Goal: Task Accomplishment & Management: Complete application form

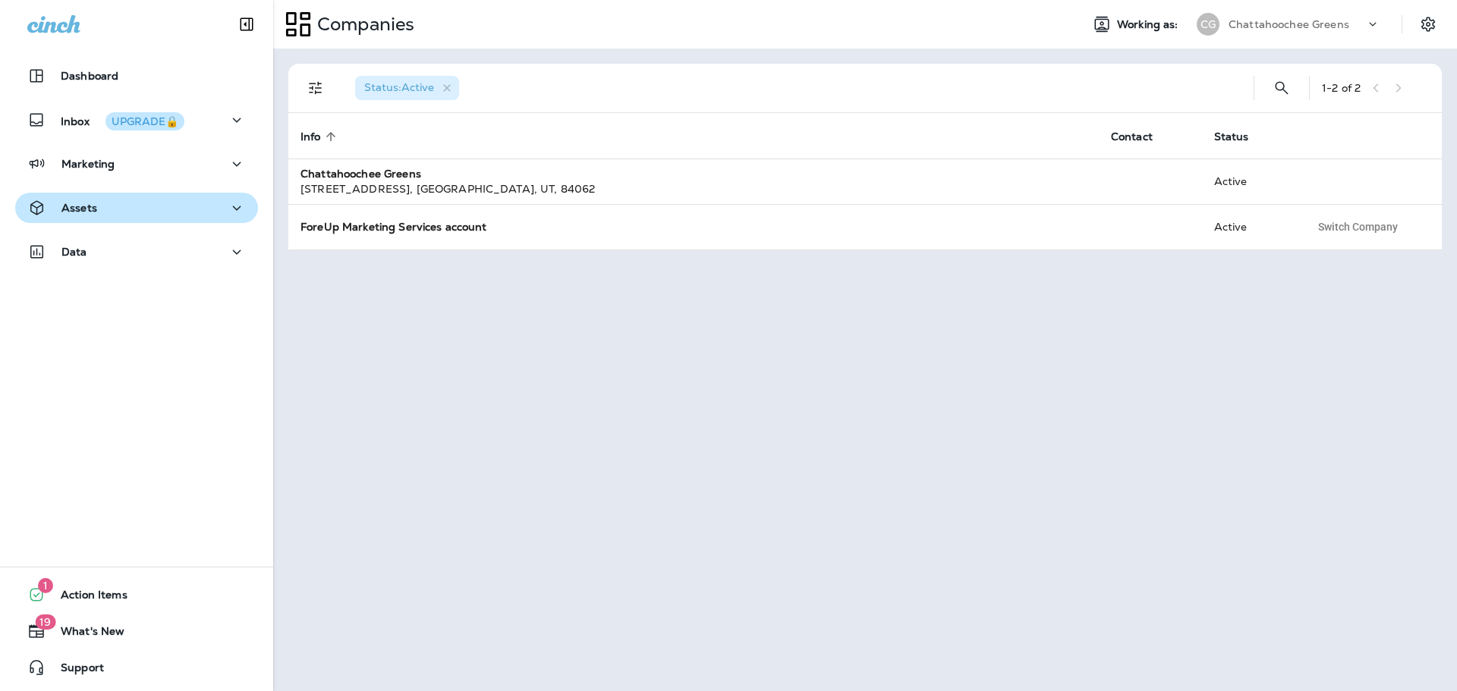
click at [197, 204] on div "Assets" at bounding box center [136, 208] width 219 height 19
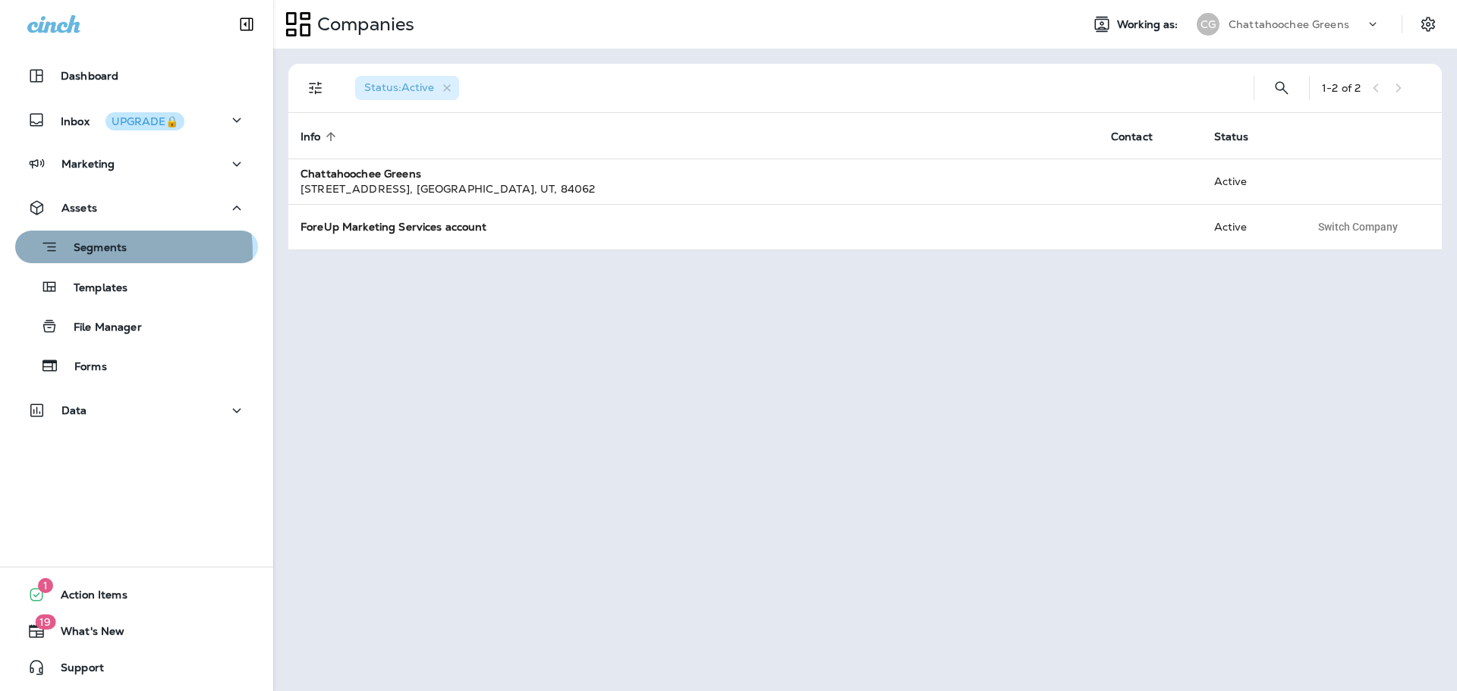
click at [97, 253] on p "Segments" at bounding box center [92, 248] width 68 height 15
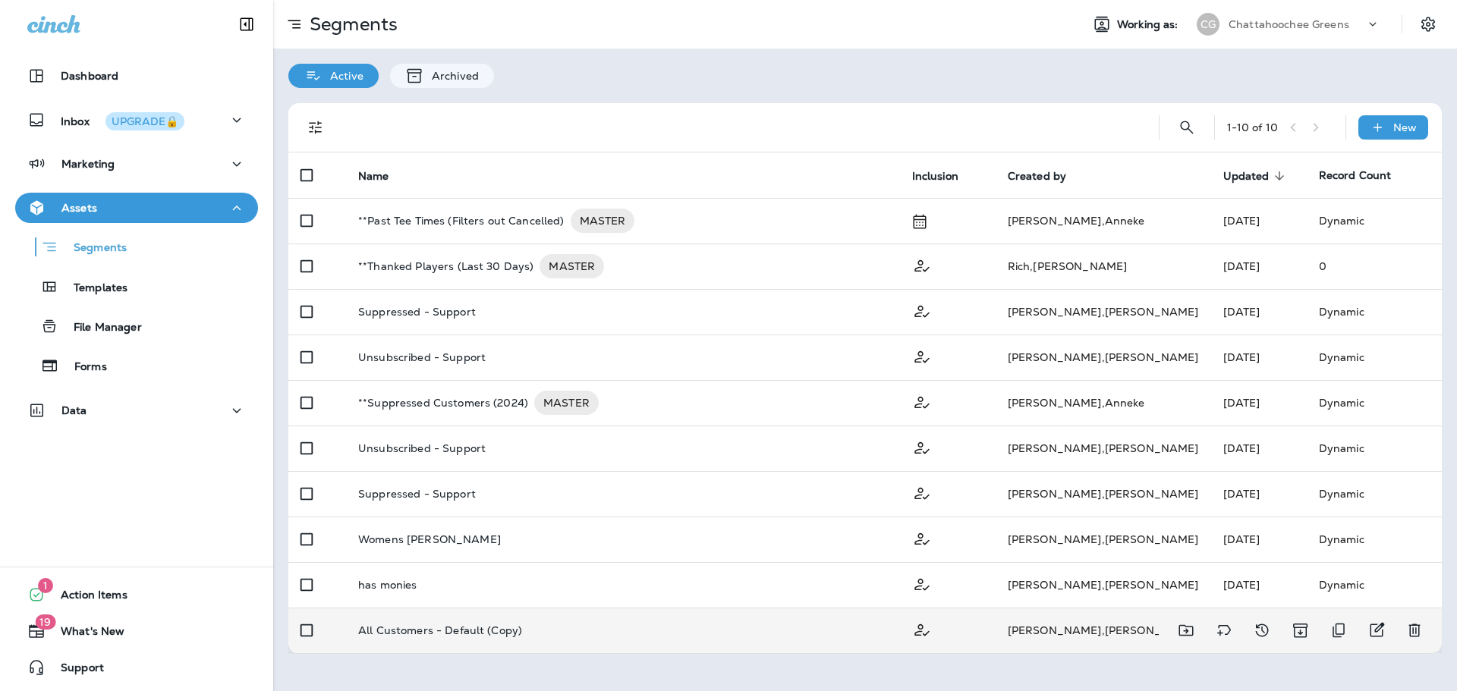
click at [606, 527] on div "All Customers - Default (Copy)" at bounding box center [623, 631] width 530 height 12
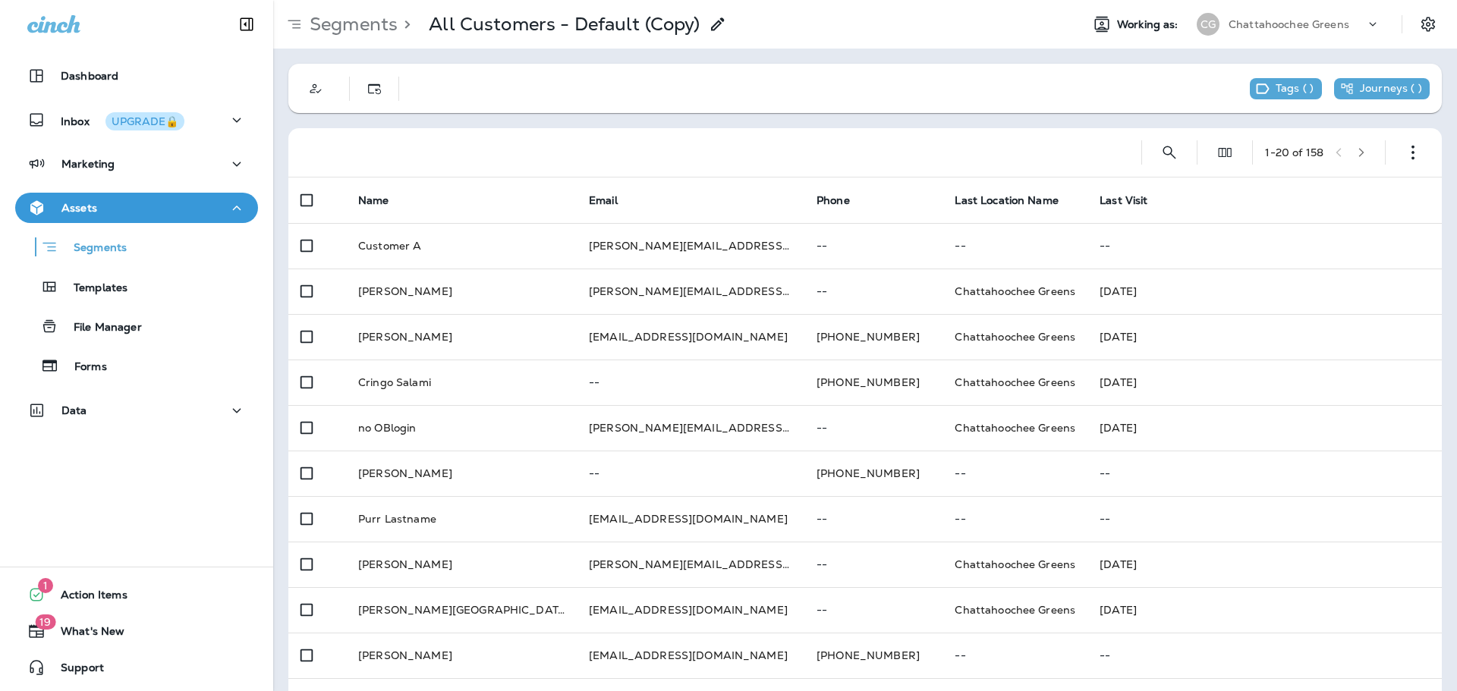
click at [1000, 80] on div "Tags ( ) Journeys ( )" at bounding box center [865, 88] width 1154 height 49
click at [658, 78] on div "Tags ( ) Journeys ( )" at bounding box center [865, 88] width 1154 height 49
click at [1160, 152] on icon "Search Segments" at bounding box center [1169, 152] width 18 height 18
click at [1077, 153] on input "text" at bounding box center [1101, 151] width 135 height 40
type input "******"
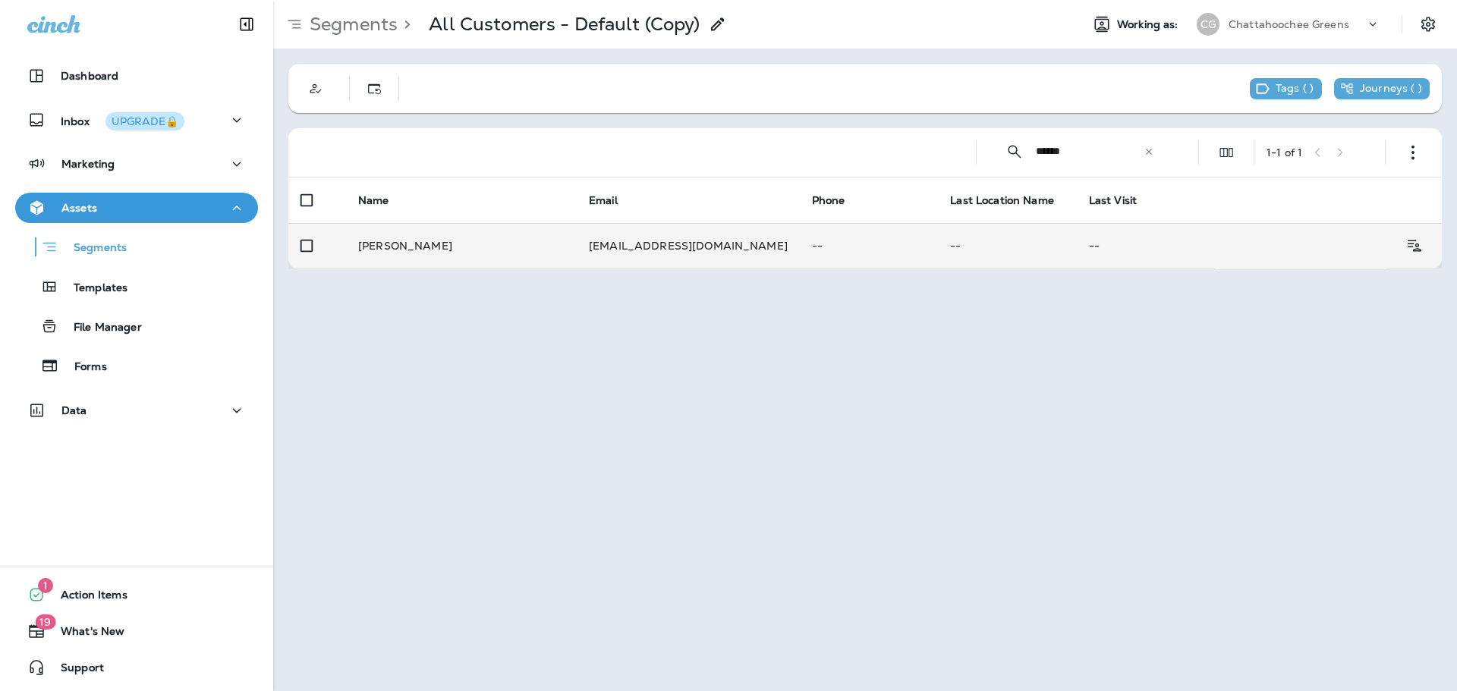
click at [559, 255] on td "[PERSON_NAME]" at bounding box center [461, 246] width 231 height 46
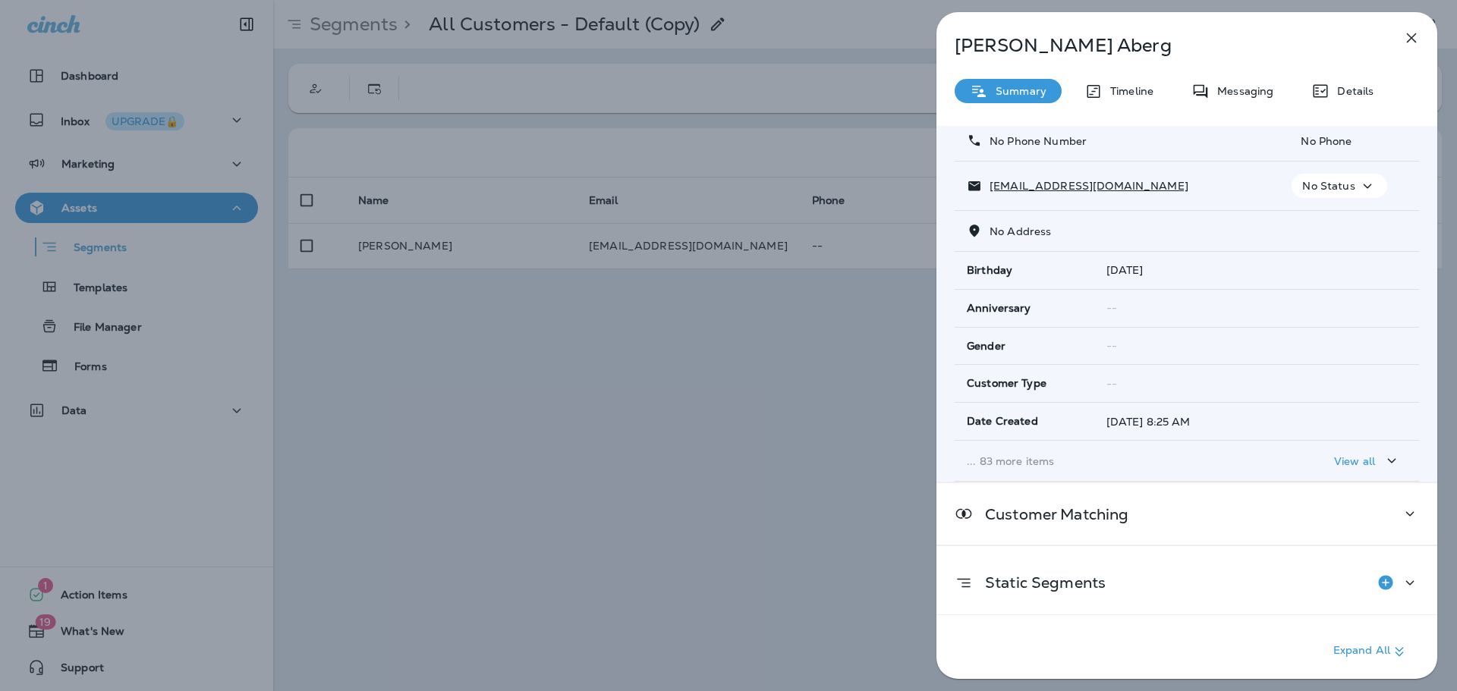
scroll to position [99, 0]
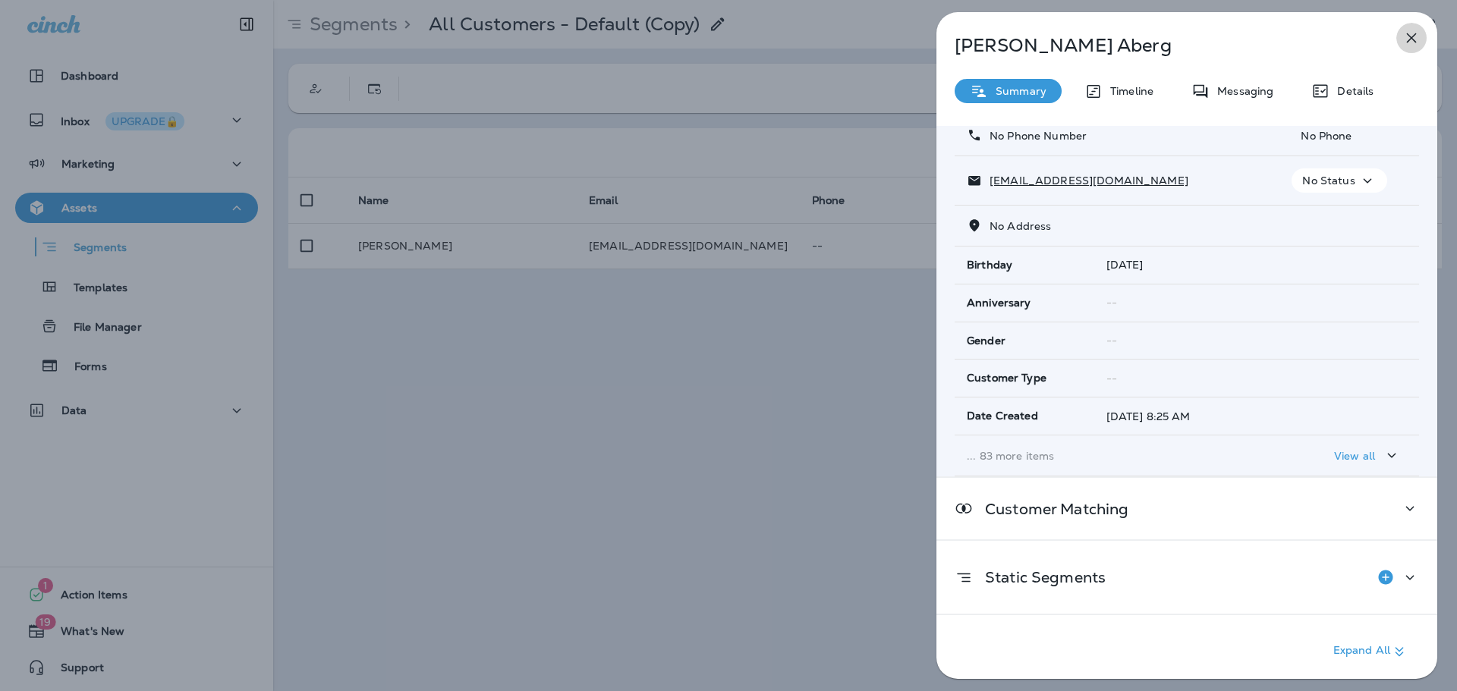
click at [1416, 36] on icon "button" at bounding box center [1411, 38] width 18 height 18
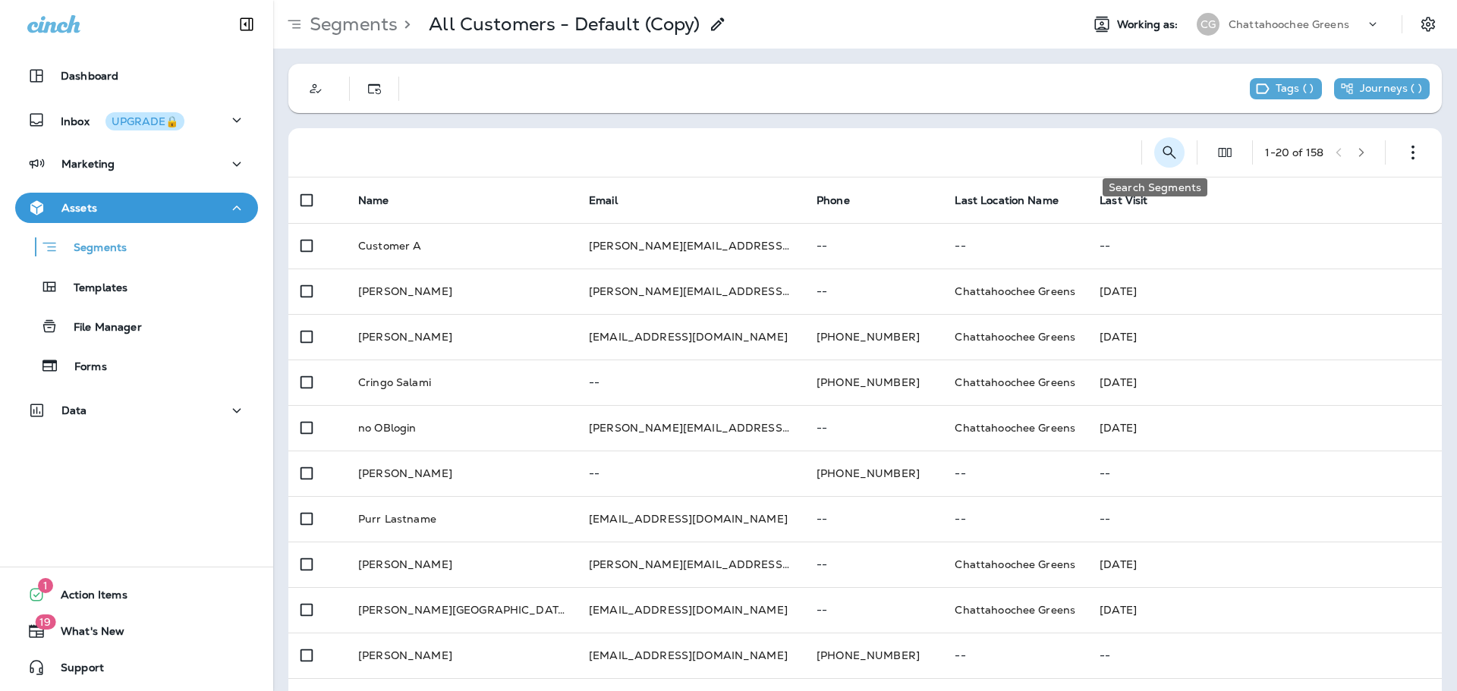
click at [1160, 155] on icon "Search Segments" at bounding box center [1169, 152] width 18 height 18
type input "******"
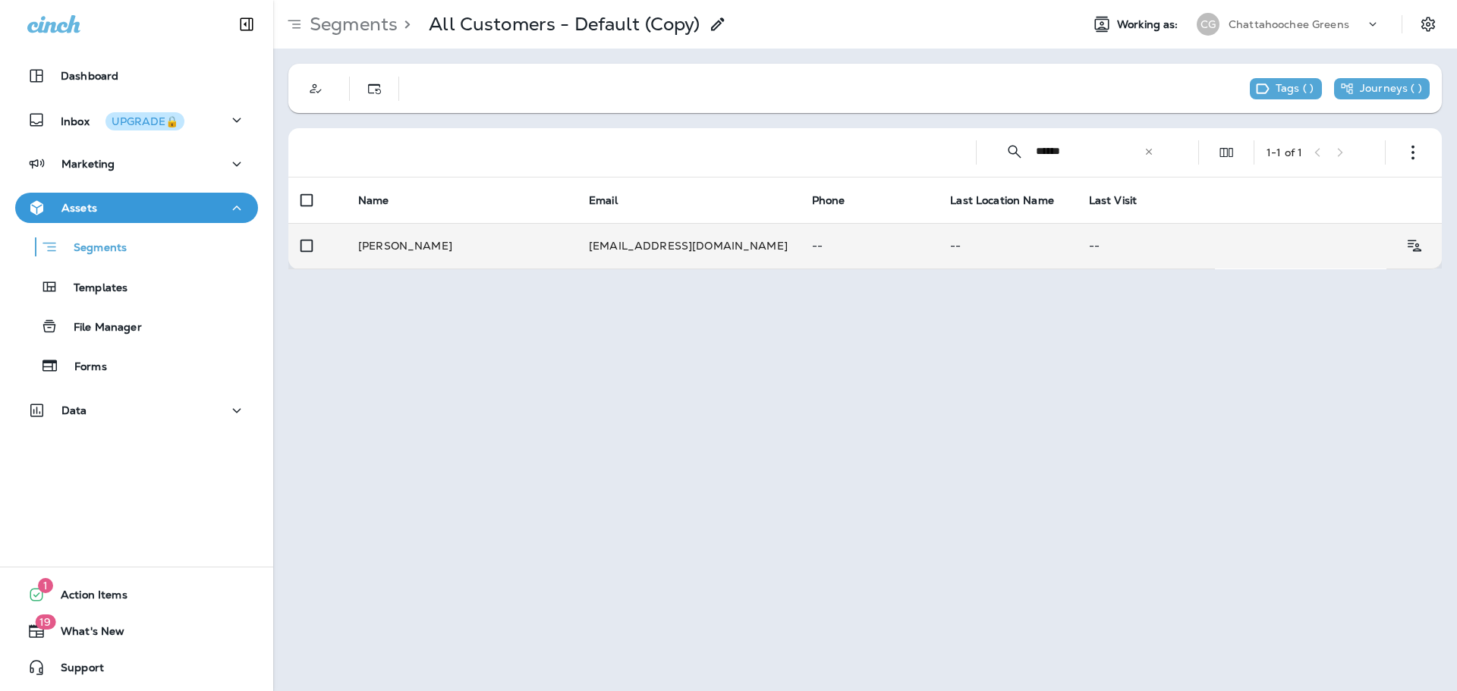
click at [820, 245] on p "--" at bounding box center [869, 246] width 114 height 12
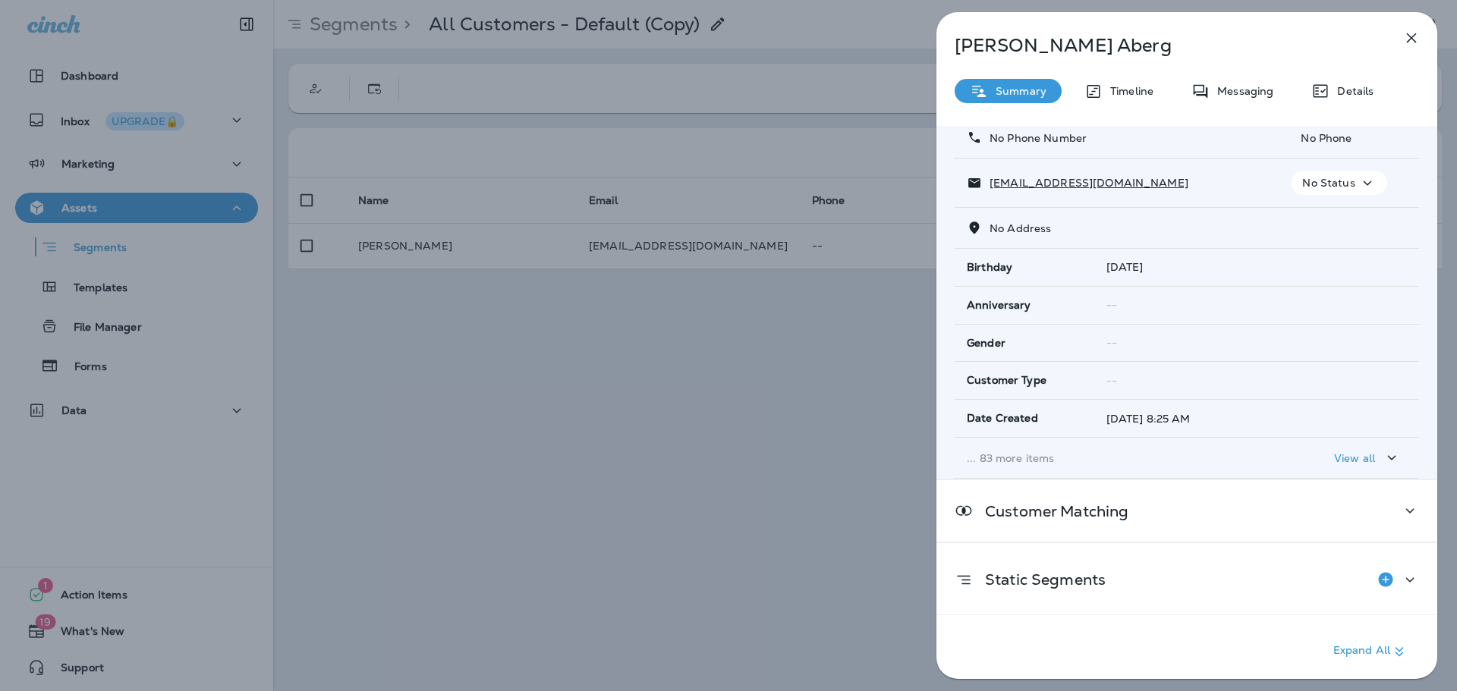
scroll to position [99, 0]
click at [1334, 455] on p "View all" at bounding box center [1354, 456] width 41 height 12
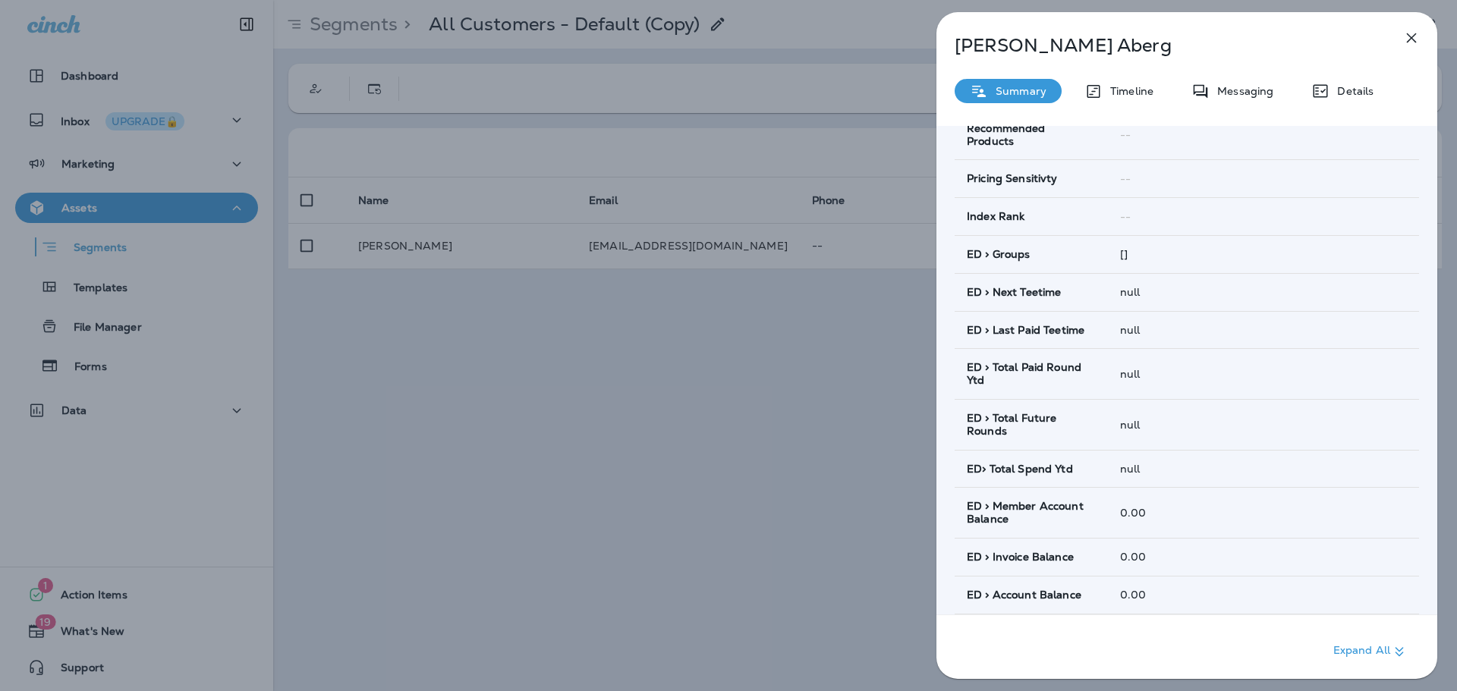
scroll to position [782, 0]
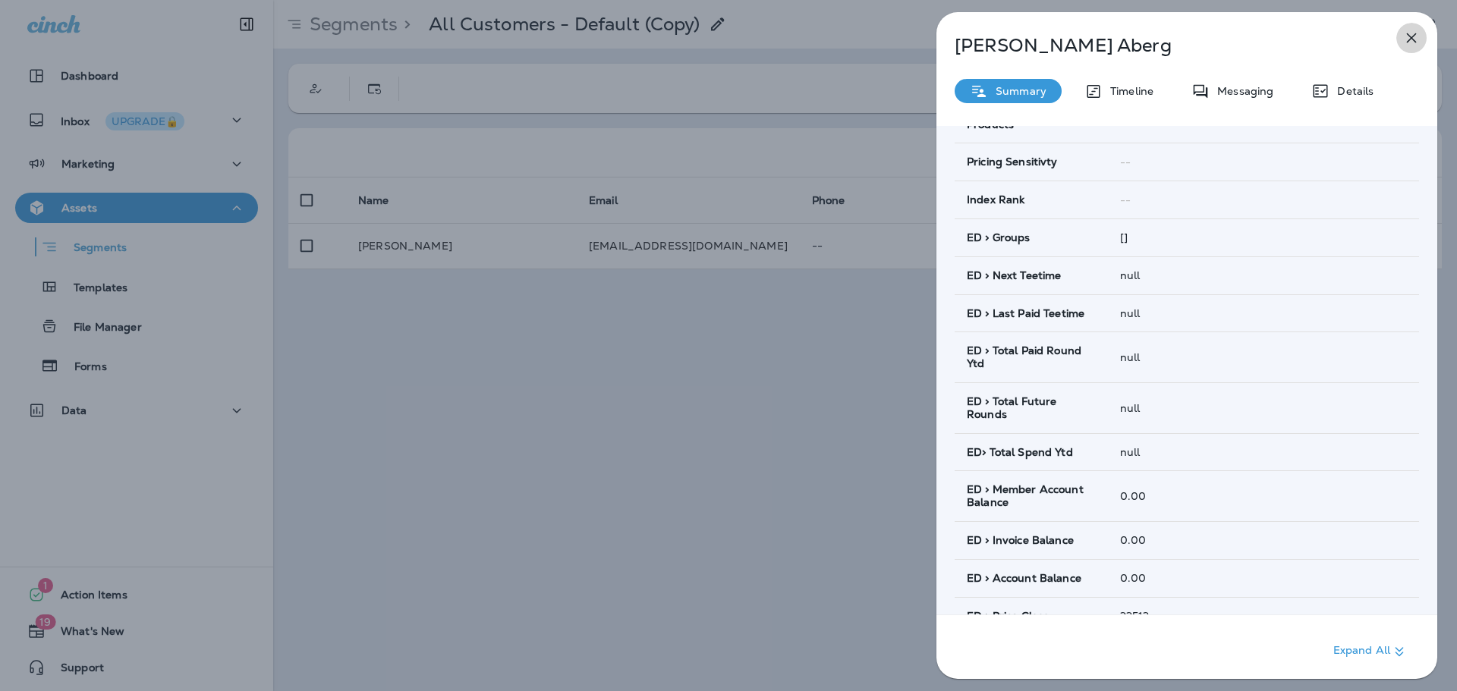
click at [1417, 36] on icon "button" at bounding box center [1411, 38] width 18 height 18
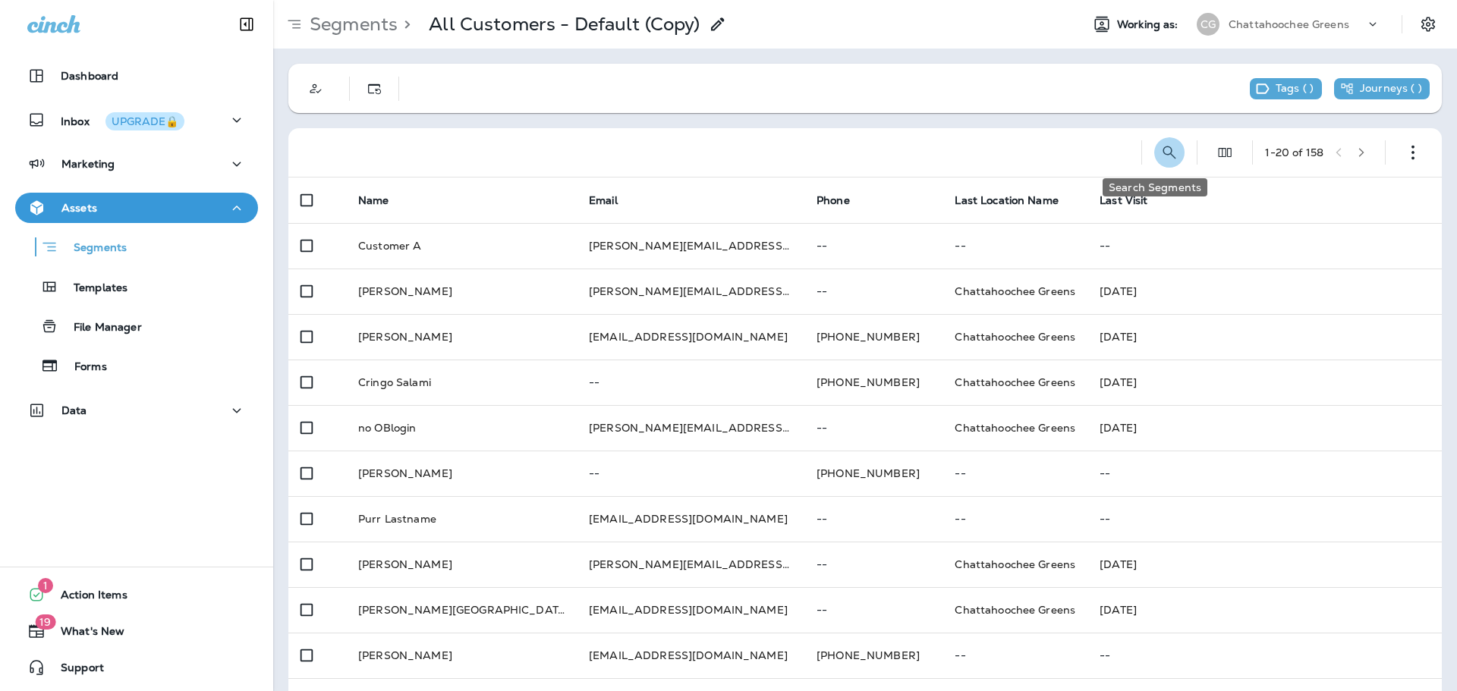
click at [1163, 150] on icon "Search Segments" at bounding box center [1169, 152] width 13 height 13
type input "******"
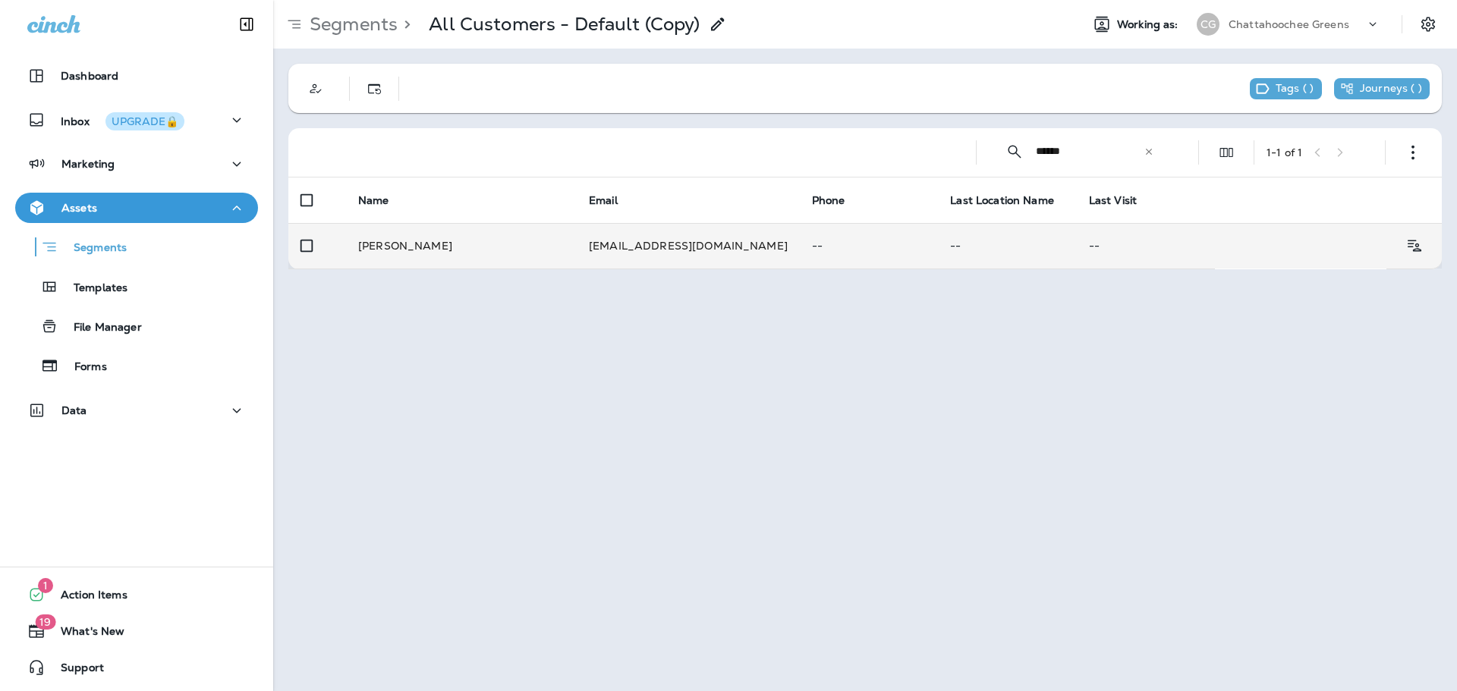
click at [812, 250] on p "--" at bounding box center [869, 246] width 114 height 12
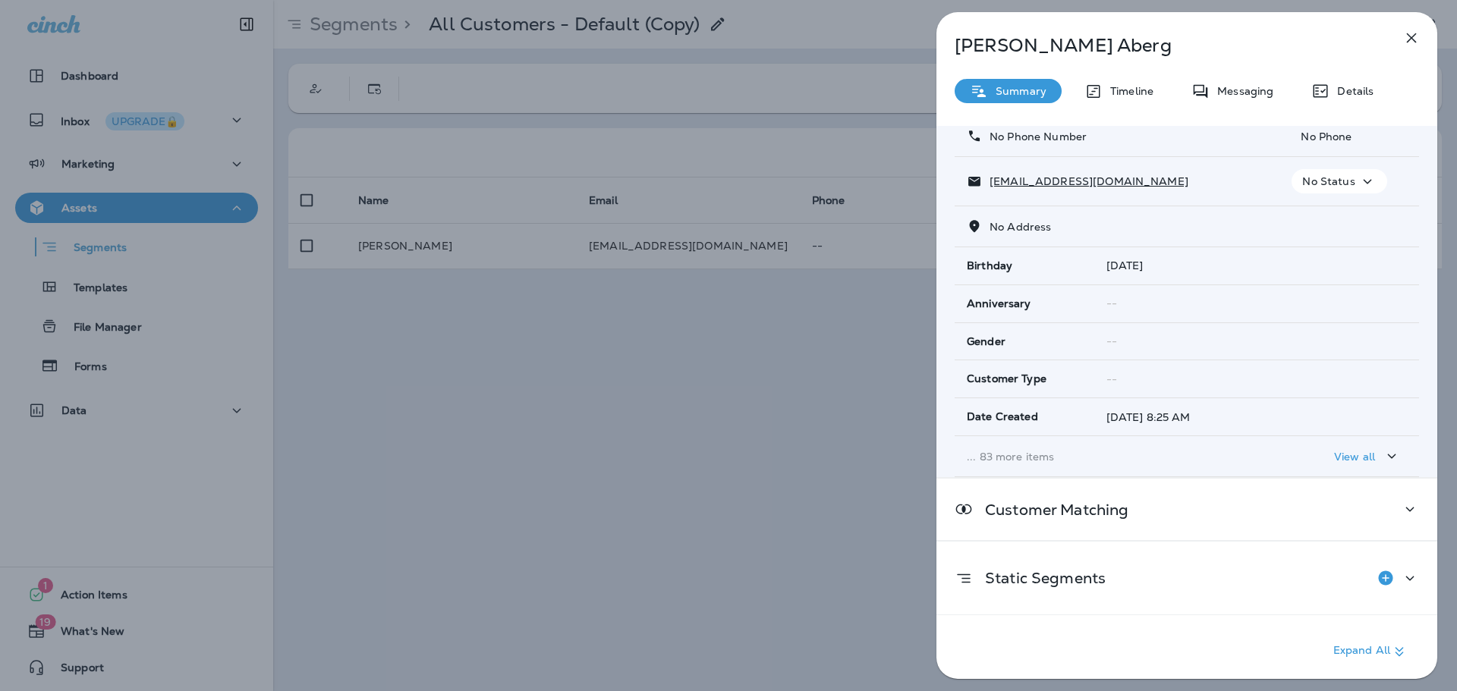
scroll to position [99, 0]
click at [1338, 454] on p "View all" at bounding box center [1354, 456] width 41 height 12
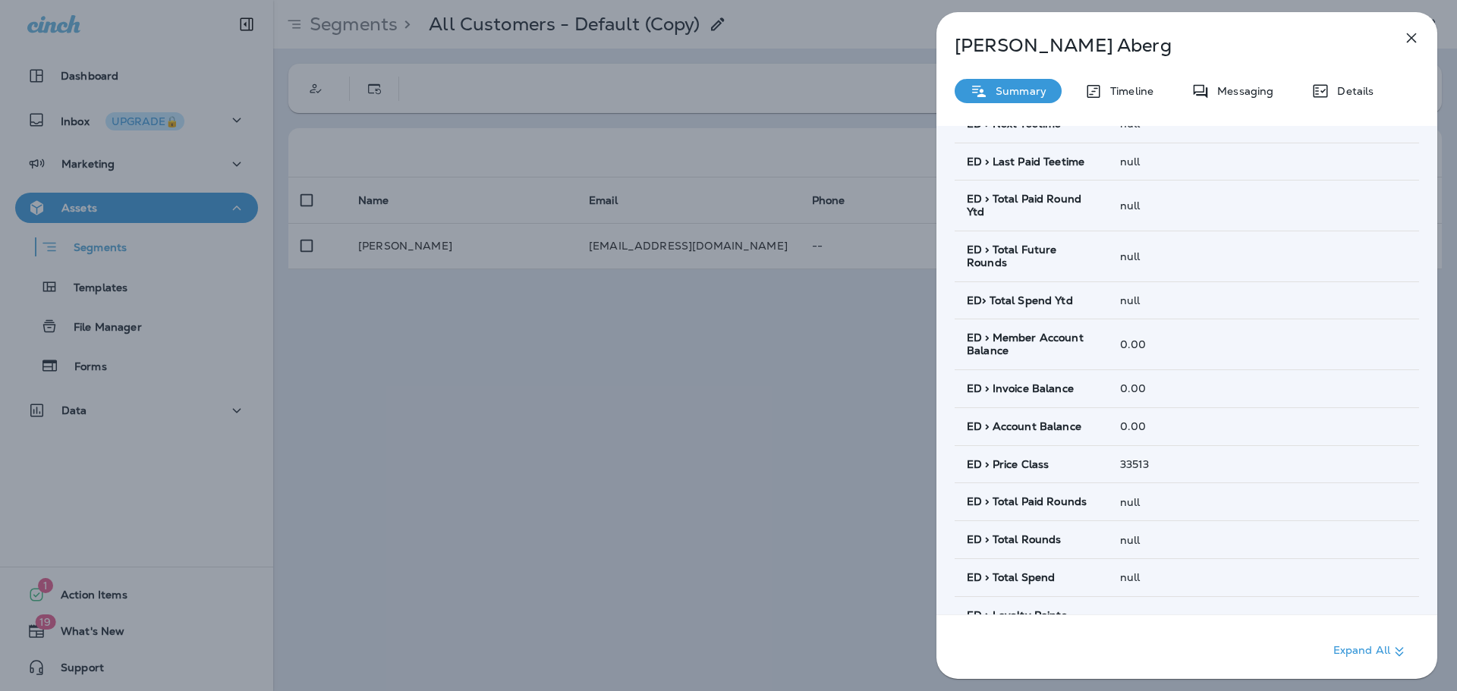
scroll to position [1010, 0]
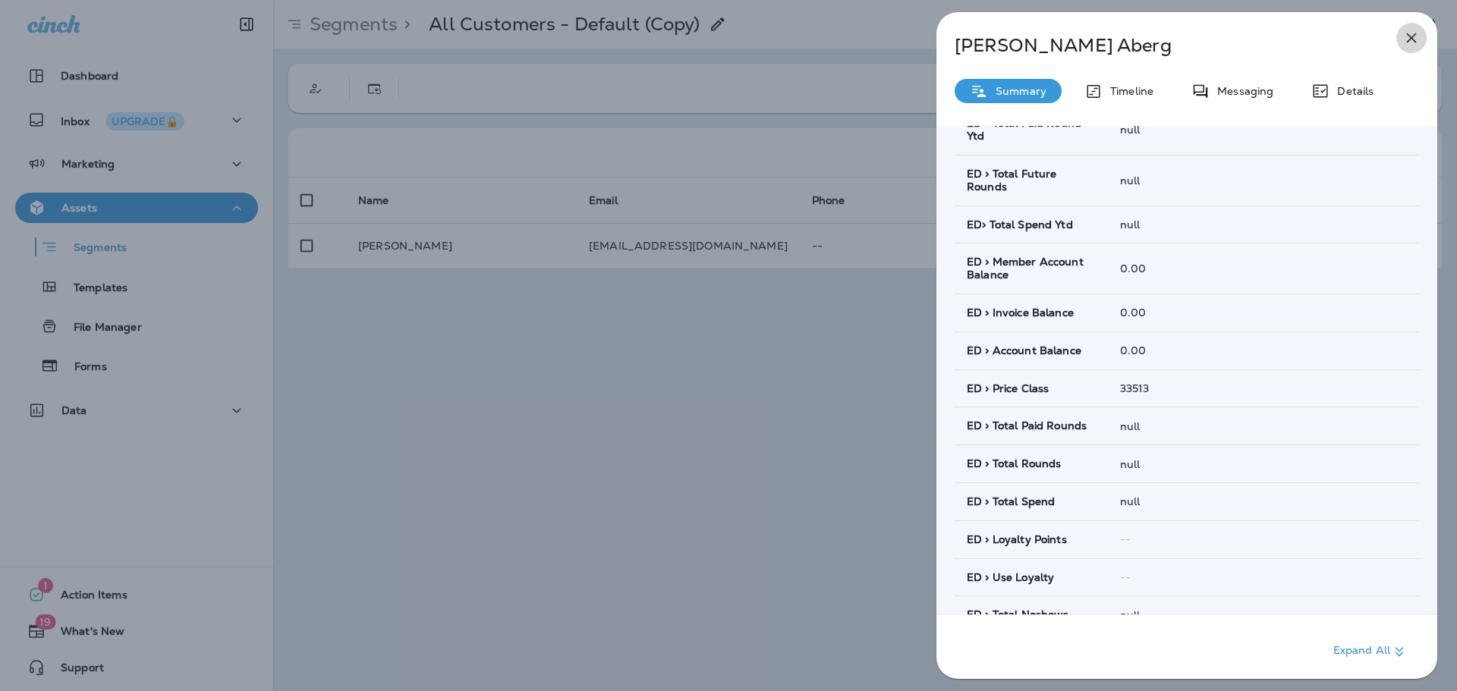
click at [1409, 38] on icon "button" at bounding box center [1411, 38] width 18 height 18
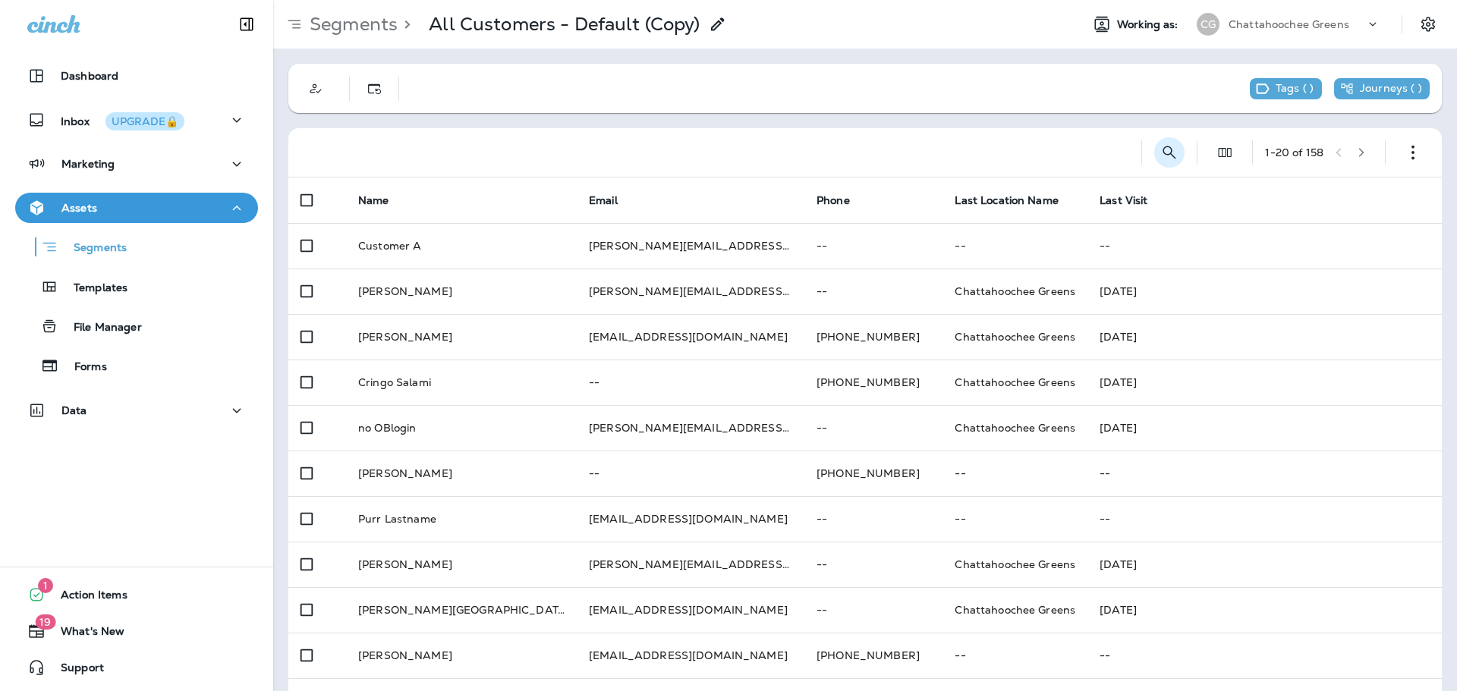
click at [1160, 153] on icon "Search Segments" at bounding box center [1169, 152] width 18 height 18
type input "******"
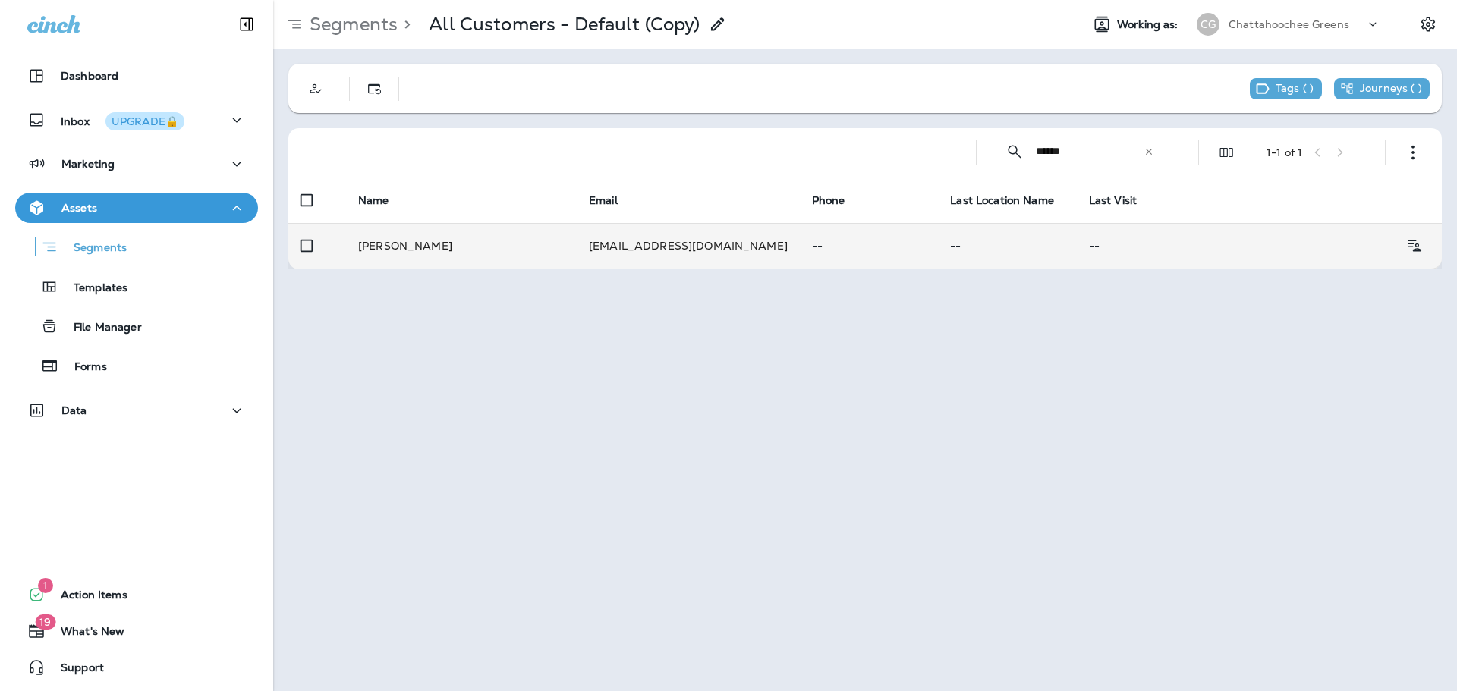
click at [609, 243] on td "[EMAIL_ADDRESS][DOMAIN_NAME]" at bounding box center [688, 246] width 223 height 46
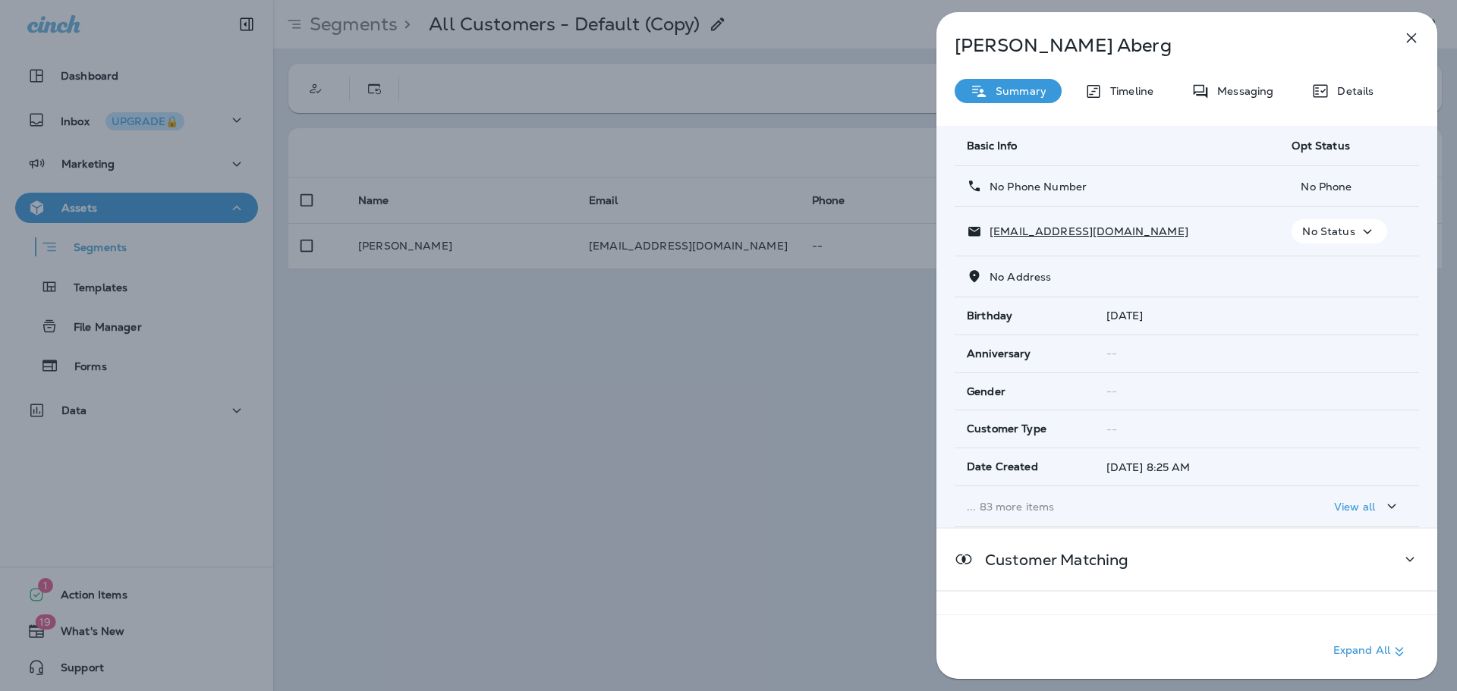
scroll to position [99, 0]
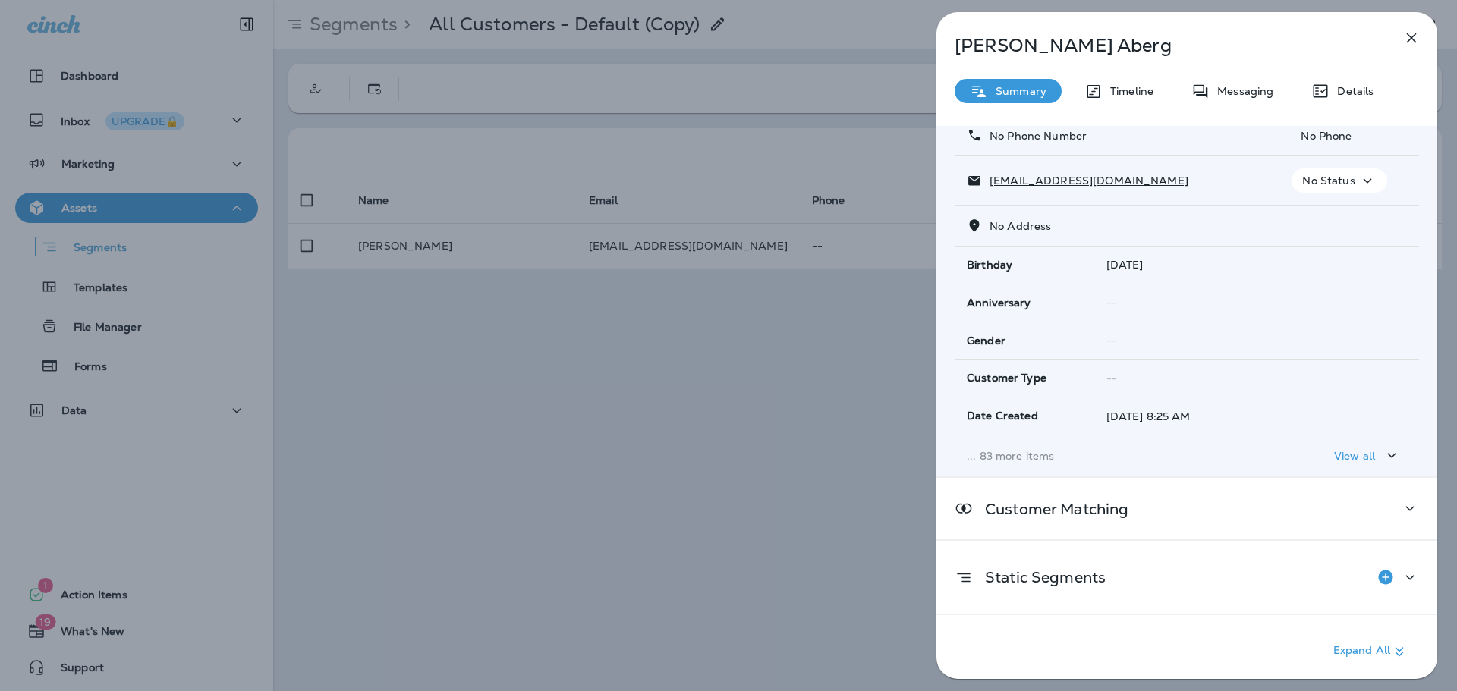
click at [1352, 462] on p "View all" at bounding box center [1354, 456] width 41 height 12
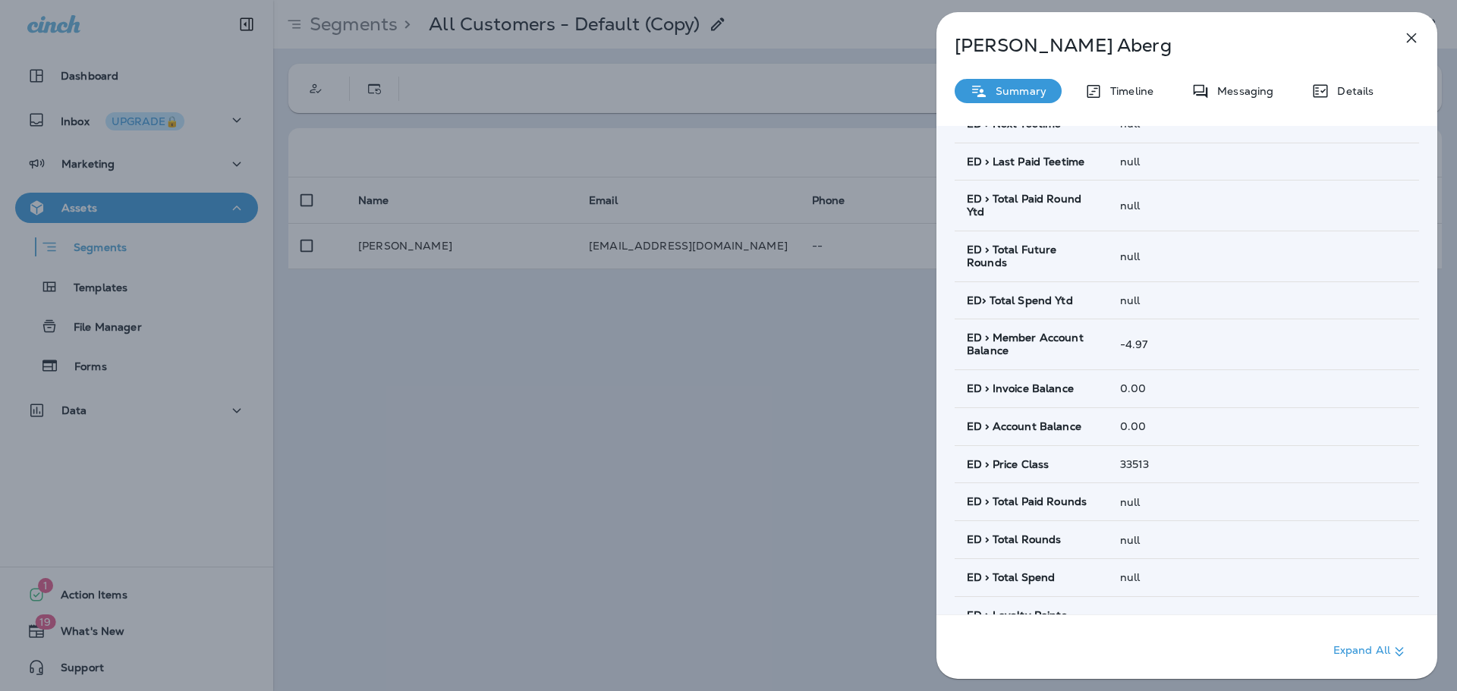
scroll to position [1010, 0]
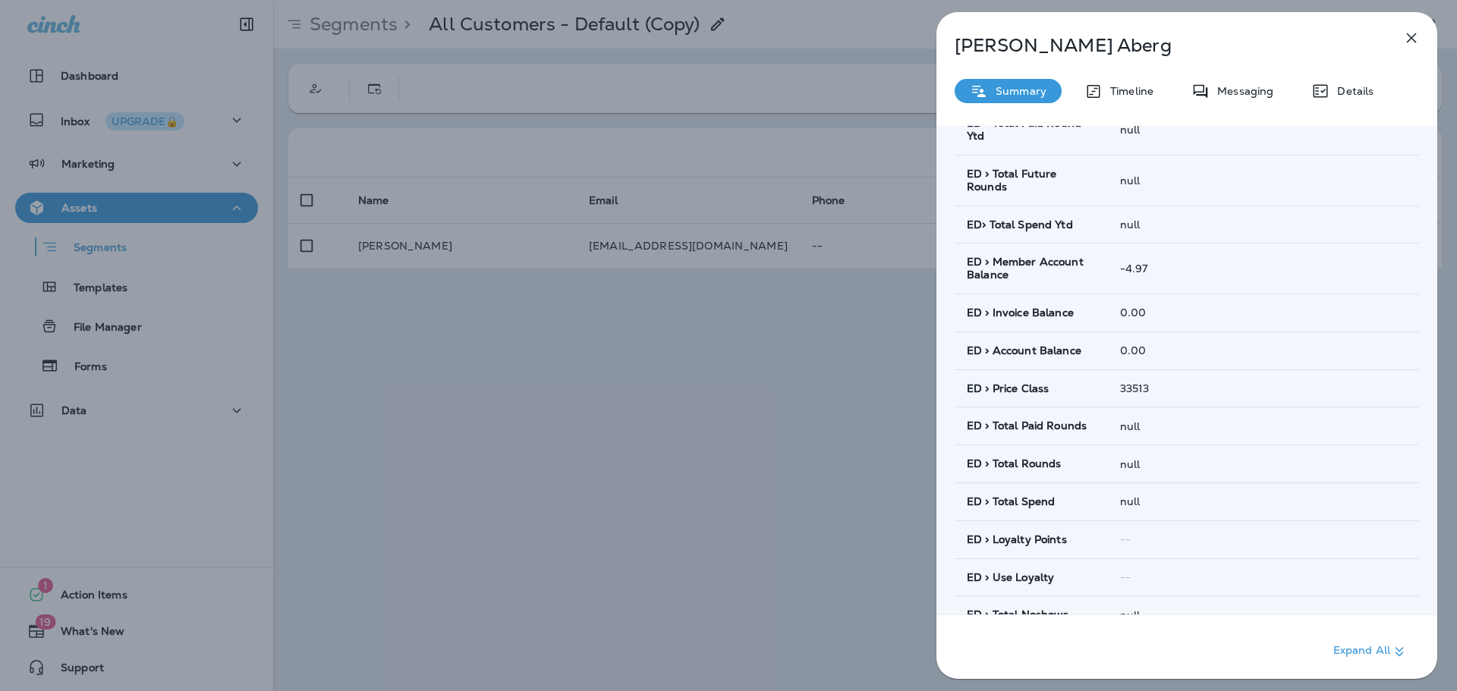
click at [570, 345] on div "Ludvig Aberg Summary Timeline Messaging Details Customer Info Basic Info Opt St…" at bounding box center [728, 345] width 1457 height 691
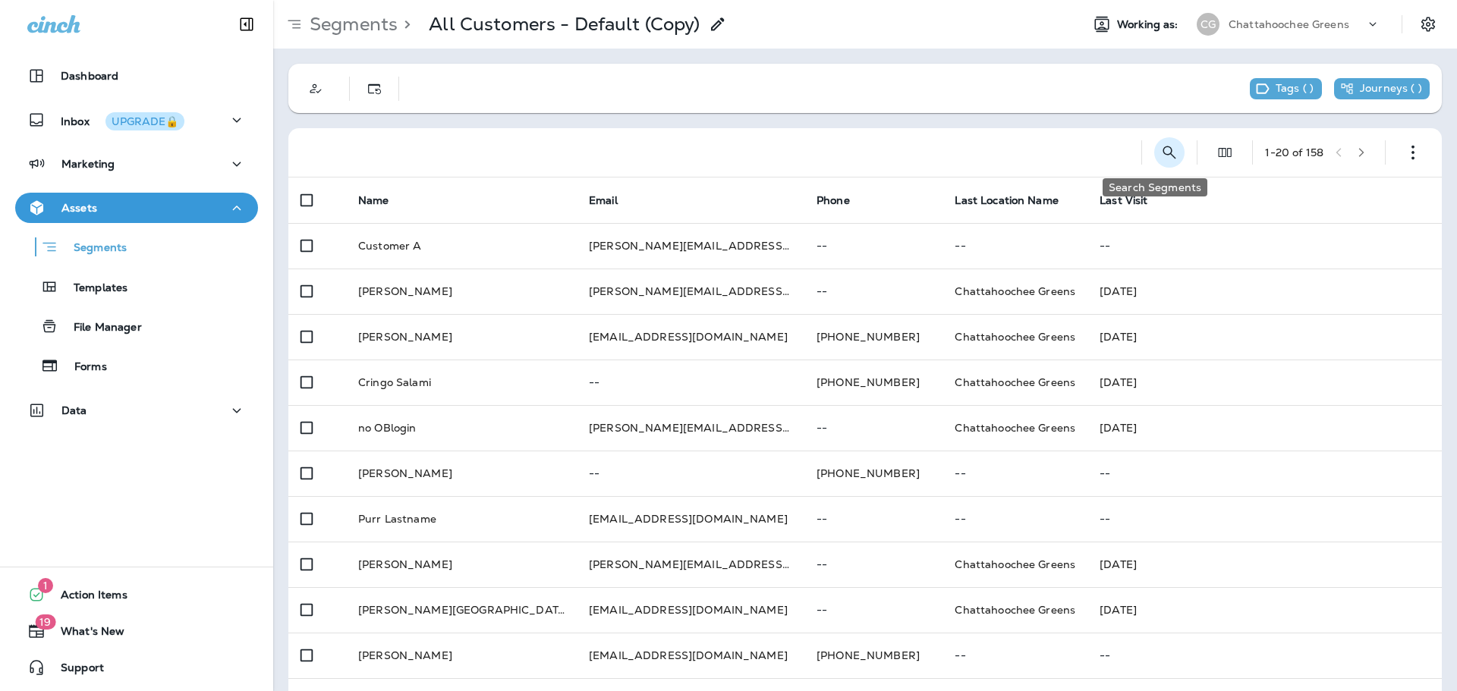
click at [1160, 153] on icon "Search Segments" at bounding box center [1169, 152] width 18 height 18
type input "******"
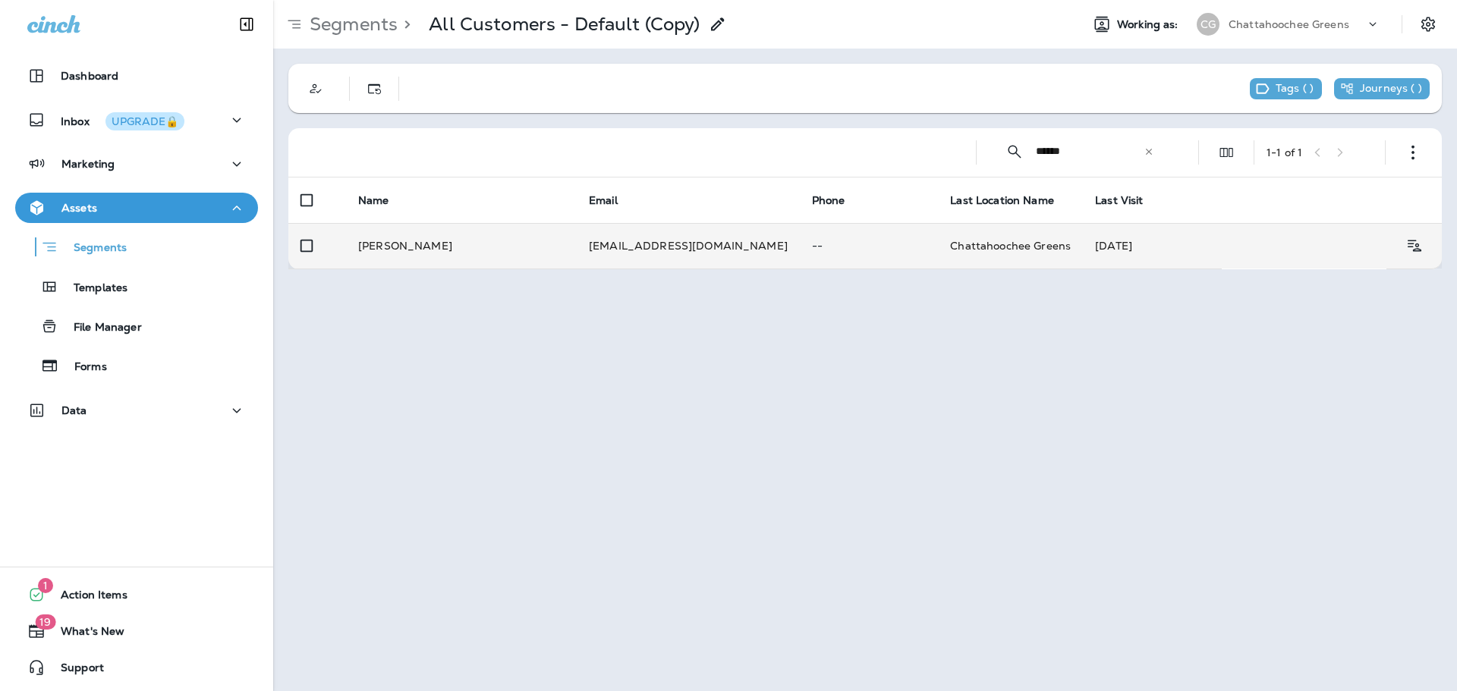
click at [497, 244] on td "[PERSON_NAME]" at bounding box center [461, 246] width 231 height 46
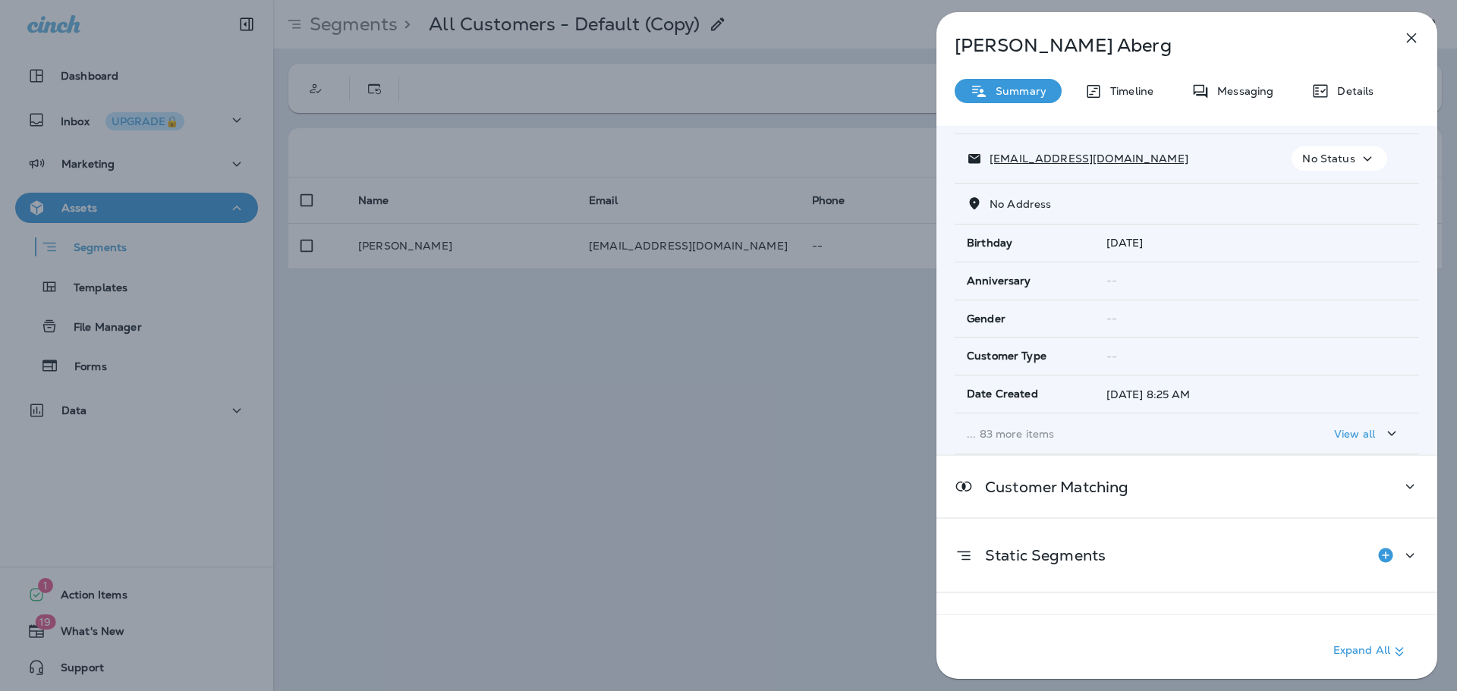
scroll to position [87, 0]
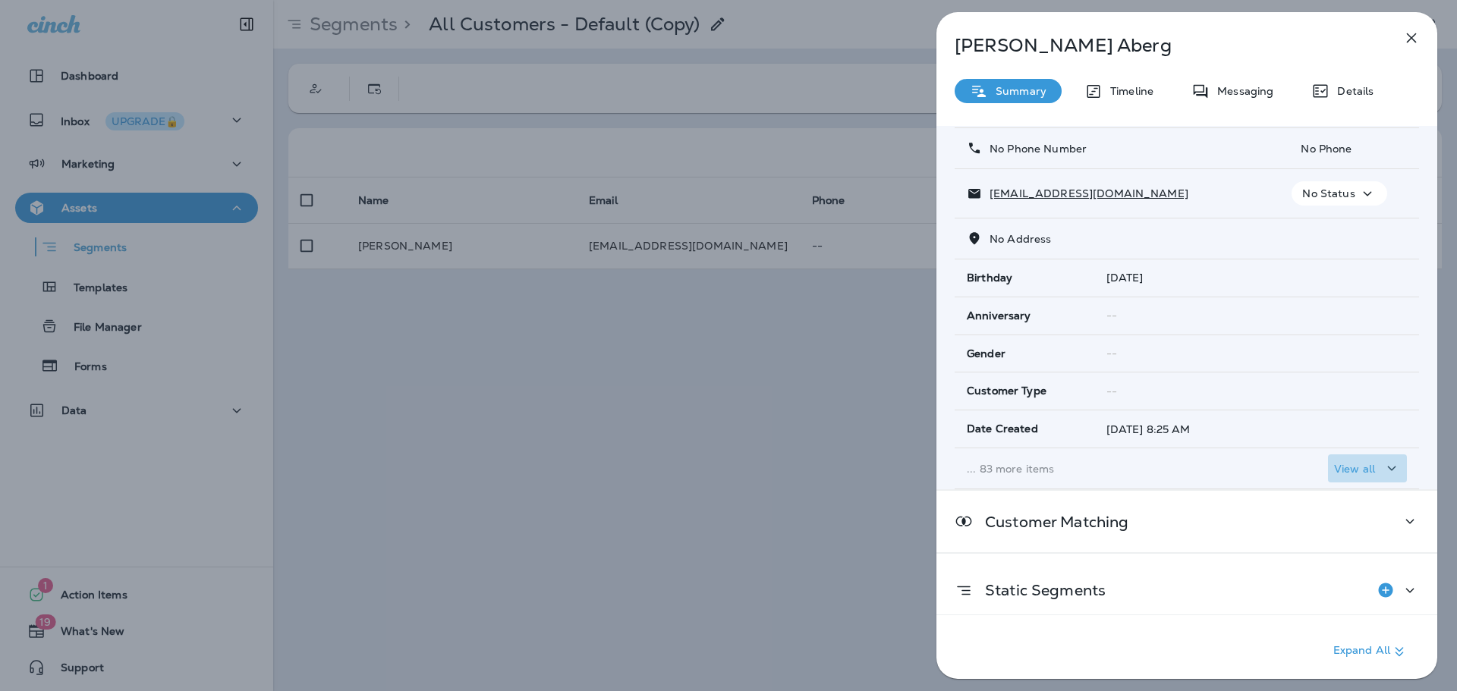
click at [1347, 469] on p "View all" at bounding box center [1354, 469] width 41 height 12
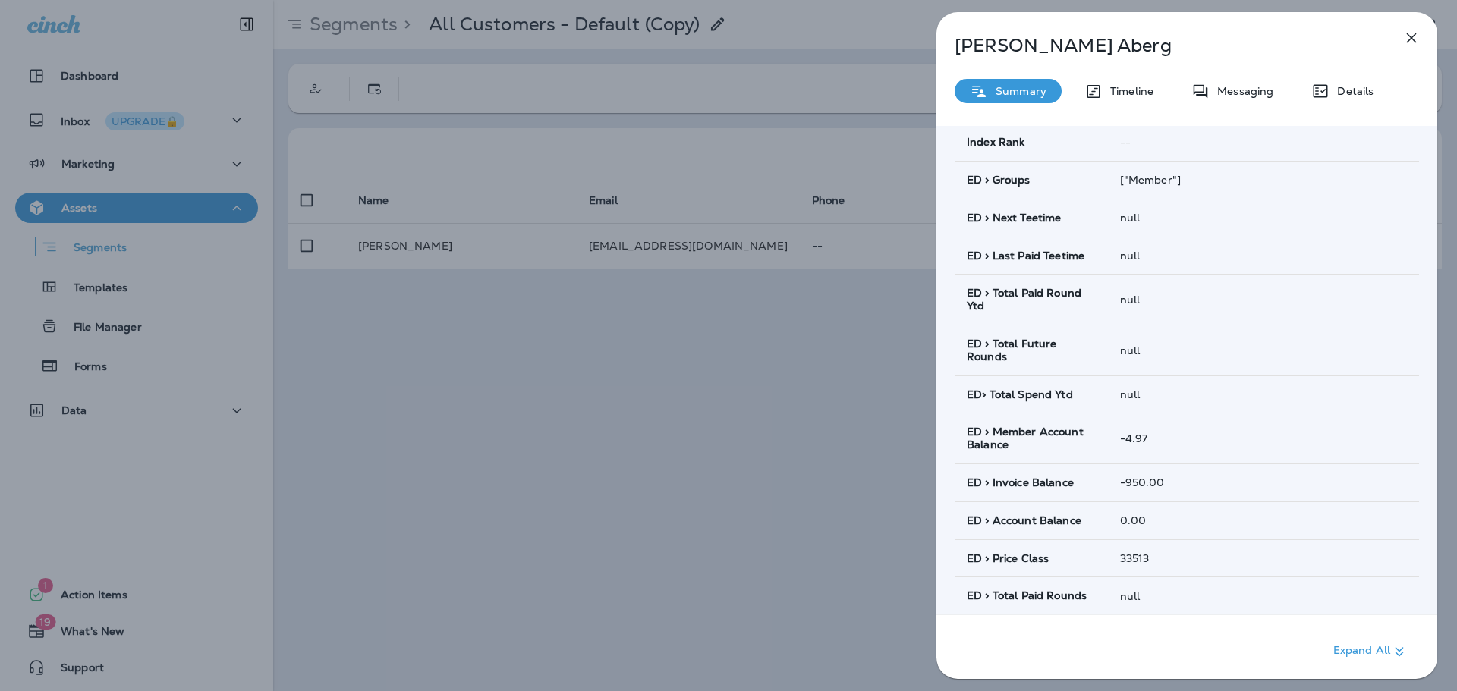
scroll to position [759, 0]
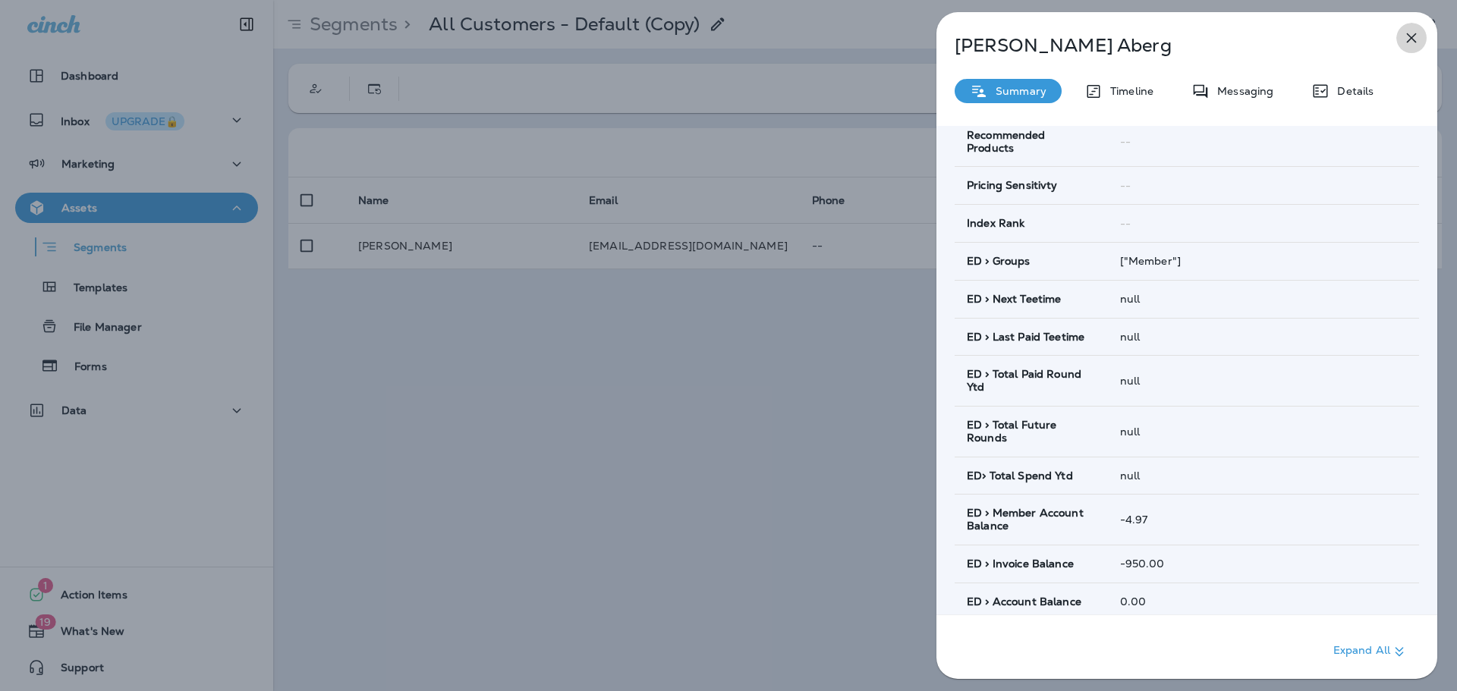
click at [1405, 46] on icon "button" at bounding box center [1411, 38] width 18 height 18
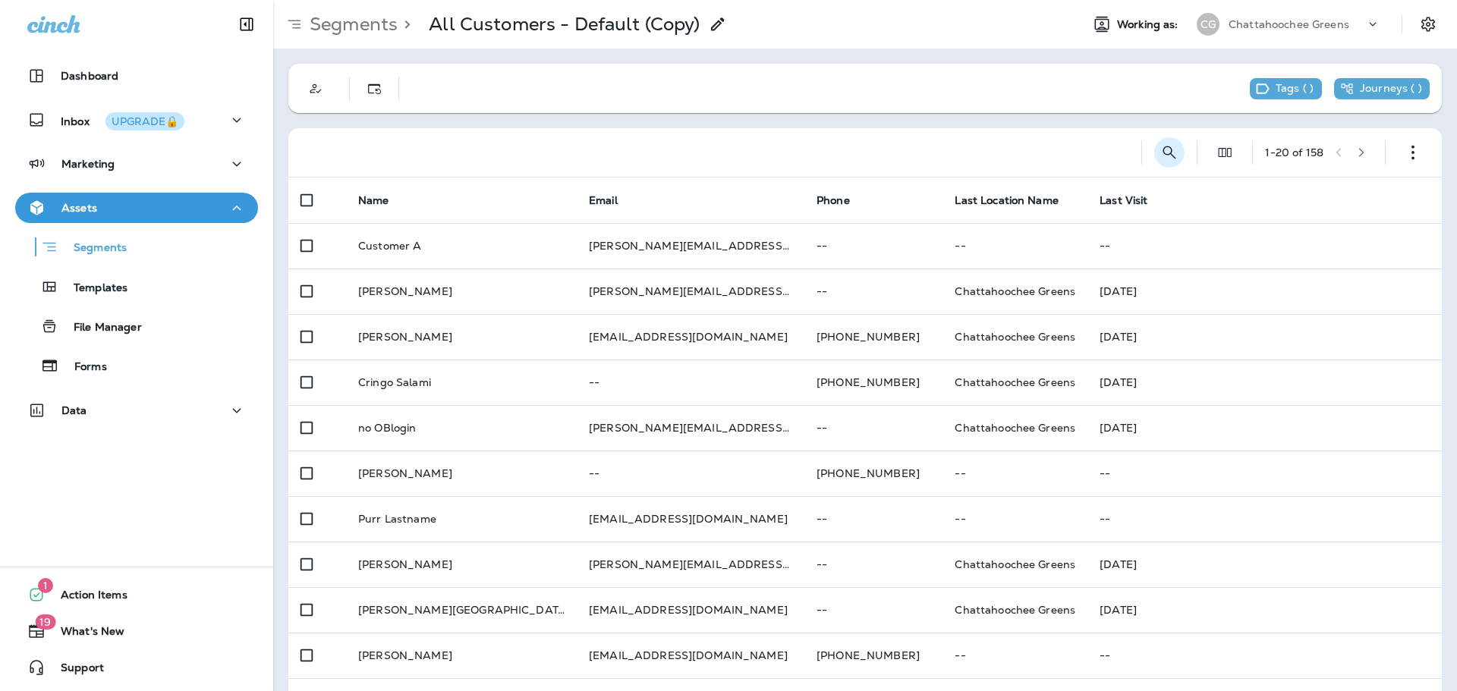
click at [1154, 152] on button "Search Segments" at bounding box center [1169, 152] width 30 height 30
type input "*****"
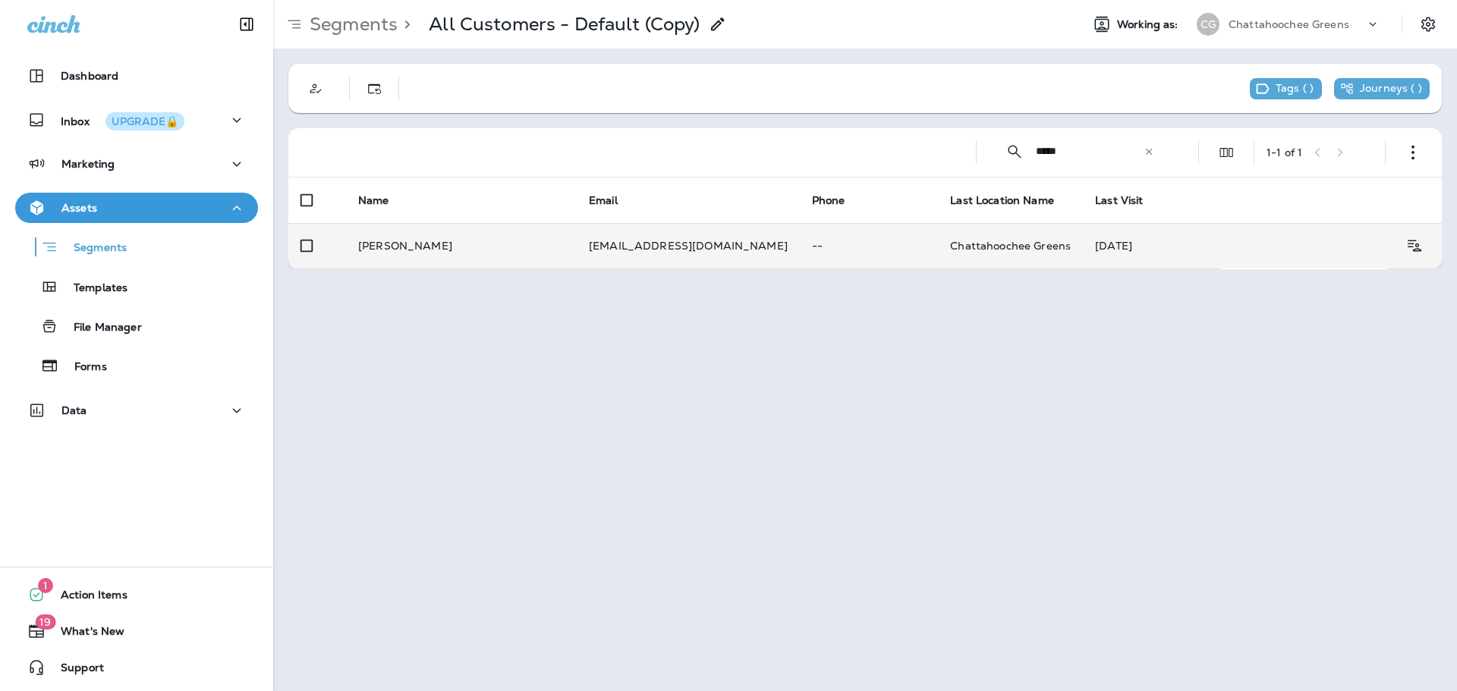
click at [555, 255] on td "Ludvig Aberg" at bounding box center [461, 246] width 231 height 46
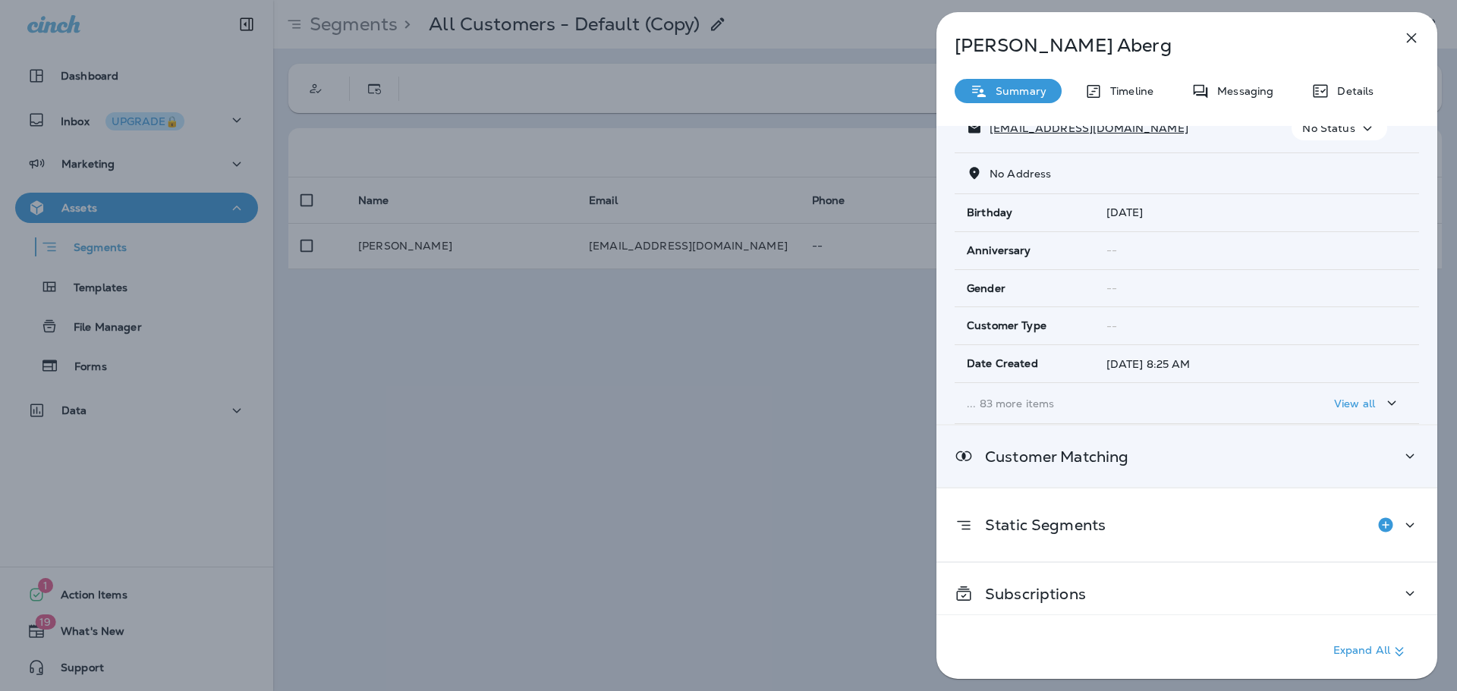
scroll to position [162, 0]
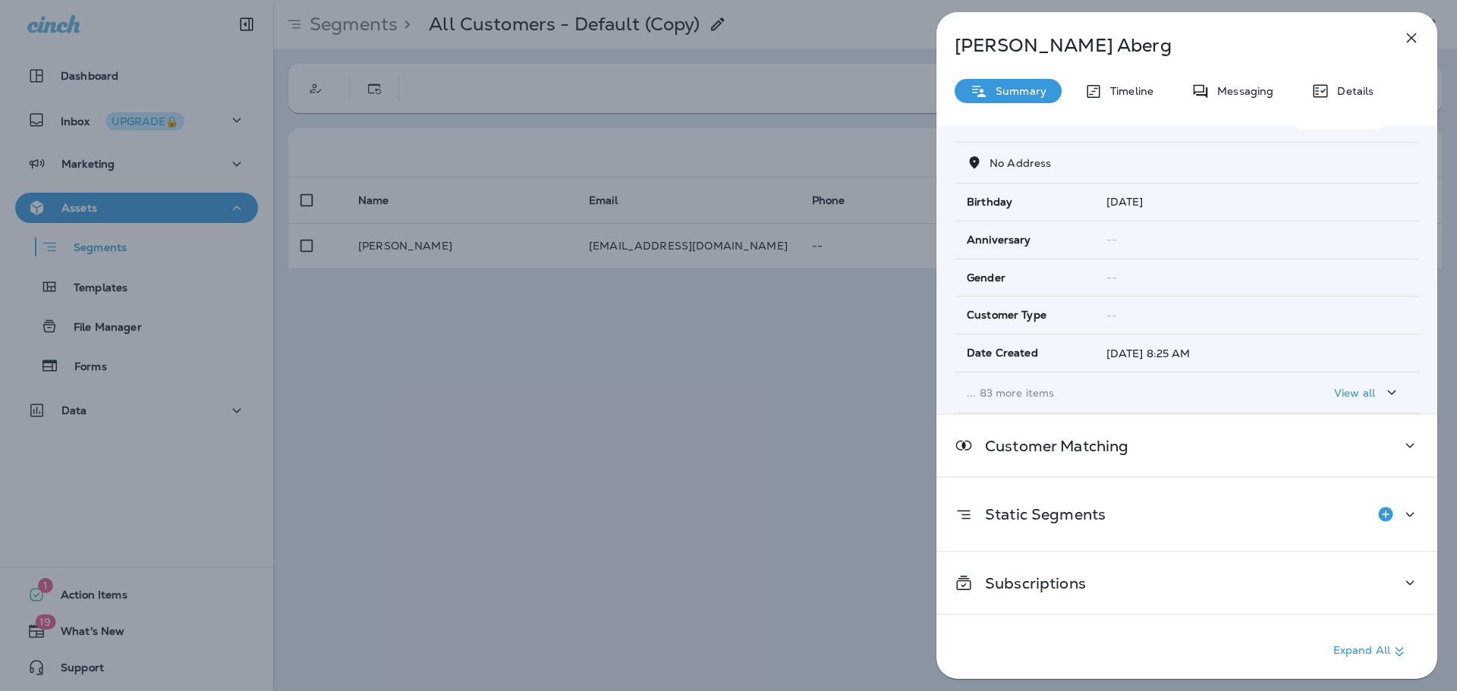
click at [1351, 389] on p "View all" at bounding box center [1354, 393] width 41 height 12
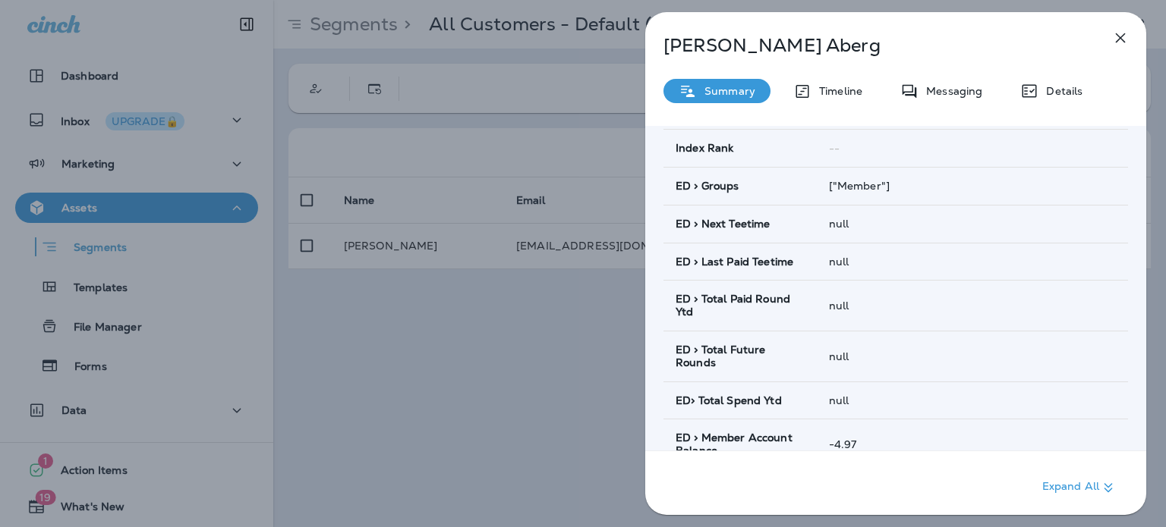
scroll to position [835, 0]
click at [1109, 34] on button "button" at bounding box center [1120, 38] width 30 height 30
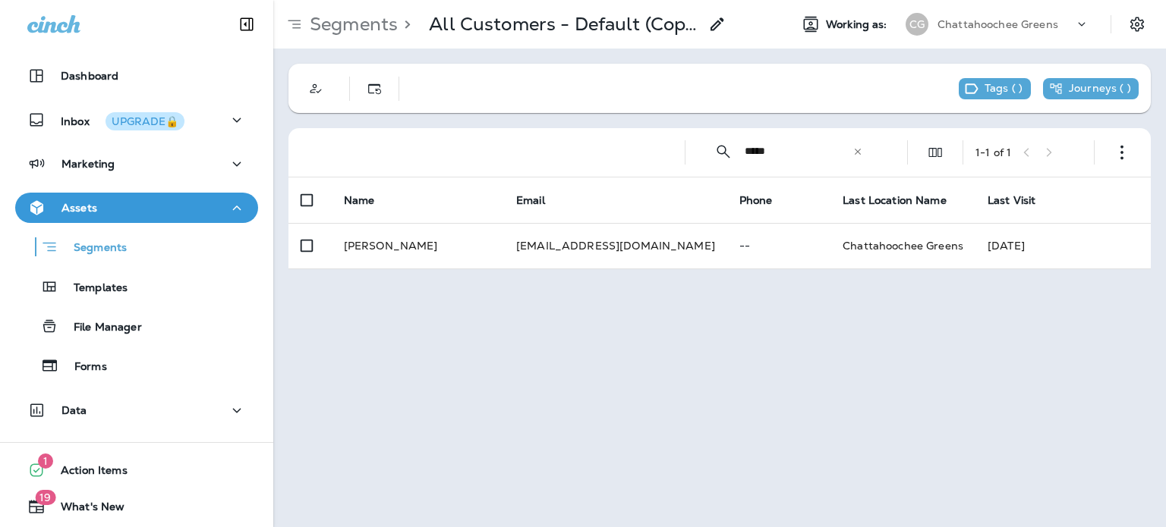
click at [1079, 20] on icon at bounding box center [1081, 24] width 15 height 15
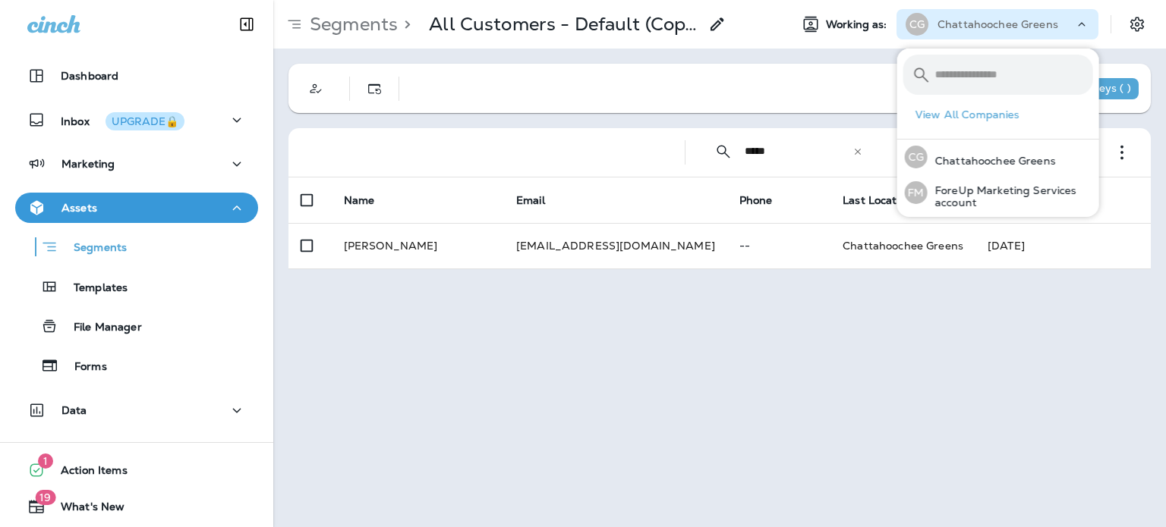
click at [981, 75] on input "text" at bounding box center [1014, 75] width 158 height 40
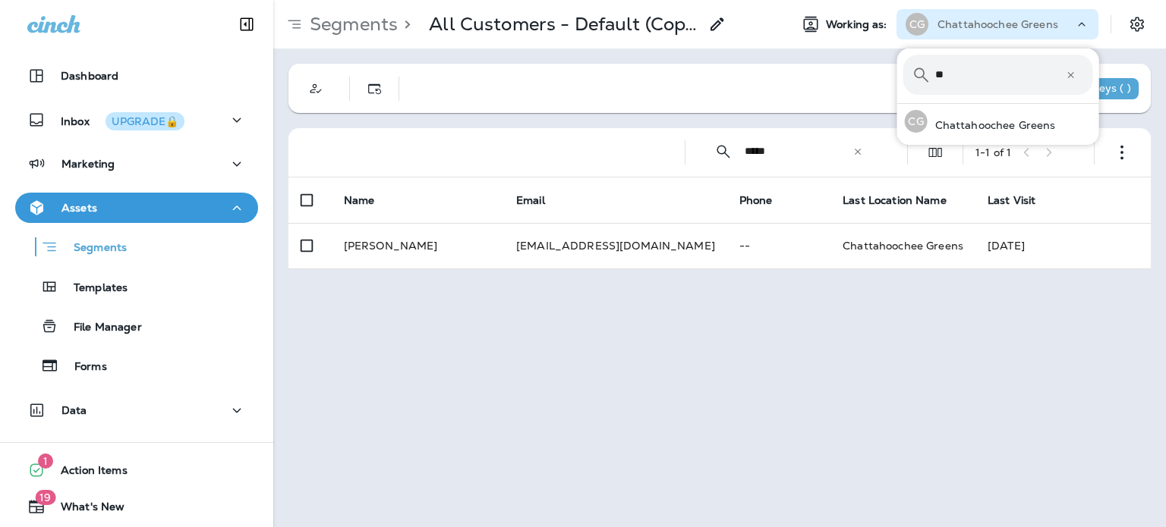
type input "*"
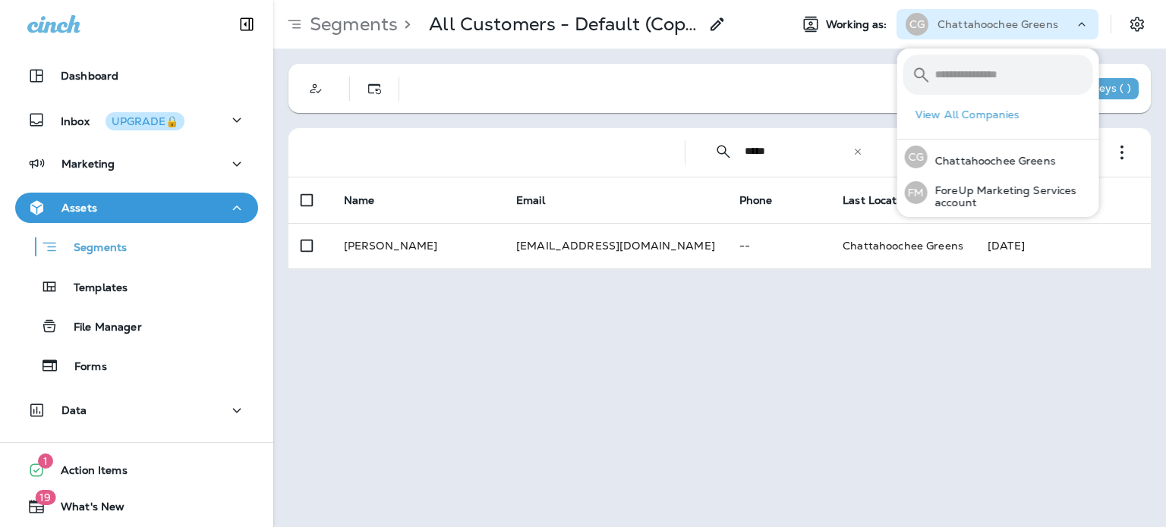
click at [850, 71] on div "Tags ( ) Journeys ( )" at bounding box center [719, 88] width 862 height 49
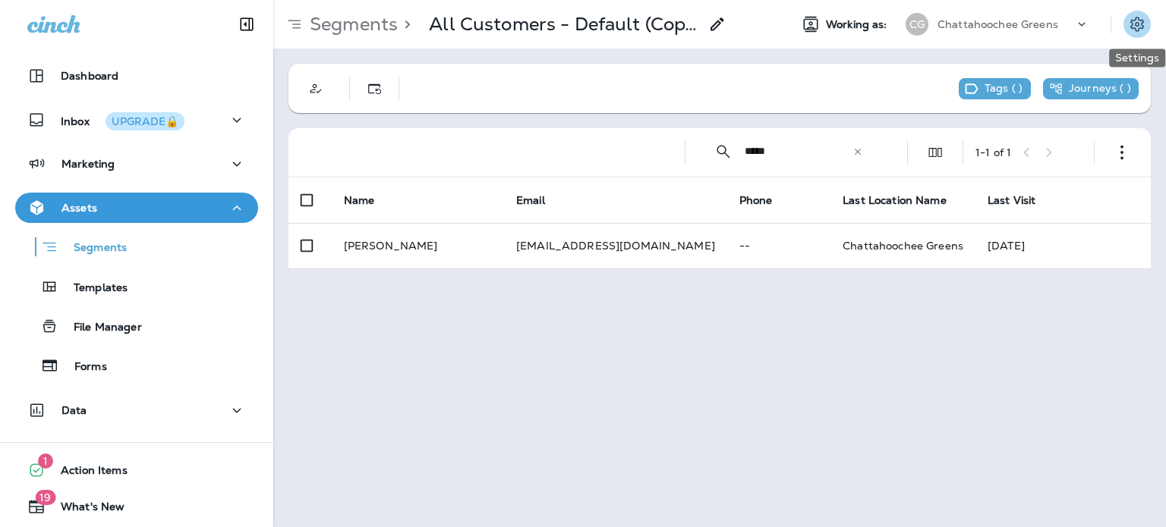
click at [1136, 27] on icon "Settings" at bounding box center [1137, 24] width 18 height 18
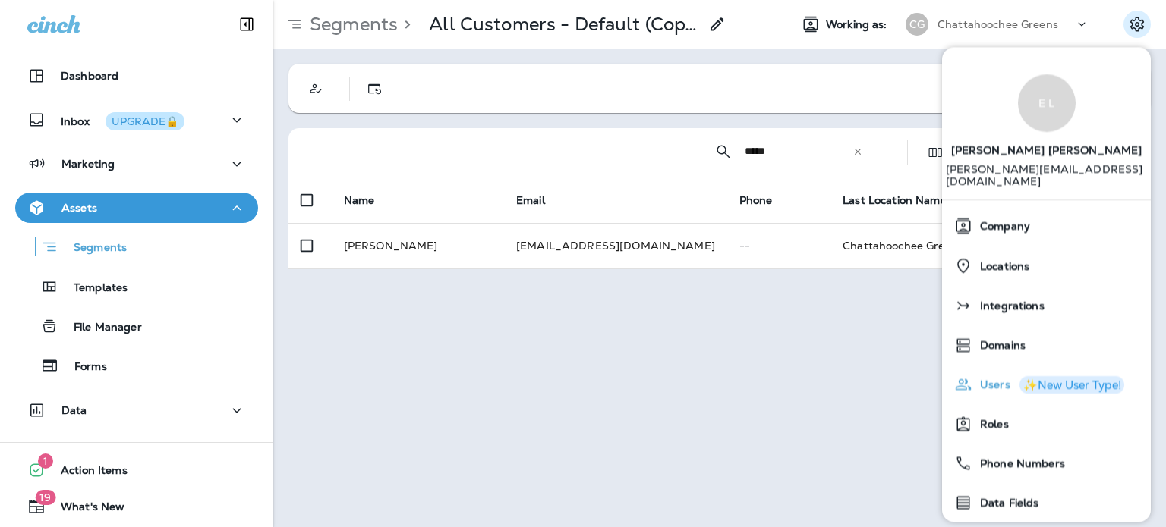
click at [993, 379] on span "Users" at bounding box center [991, 385] width 38 height 13
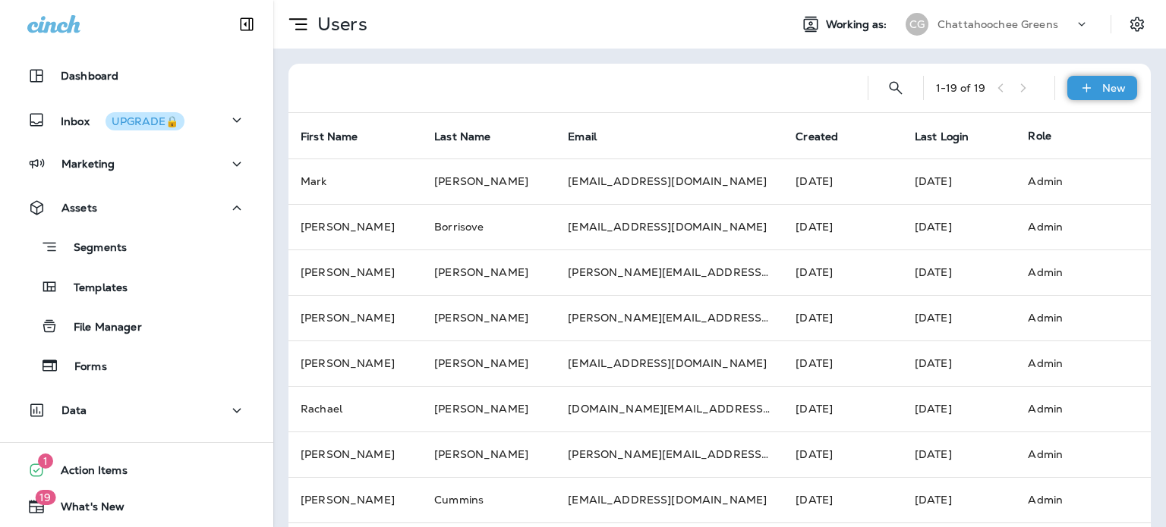
click at [1083, 87] on icon at bounding box center [1086, 87] width 16 height 15
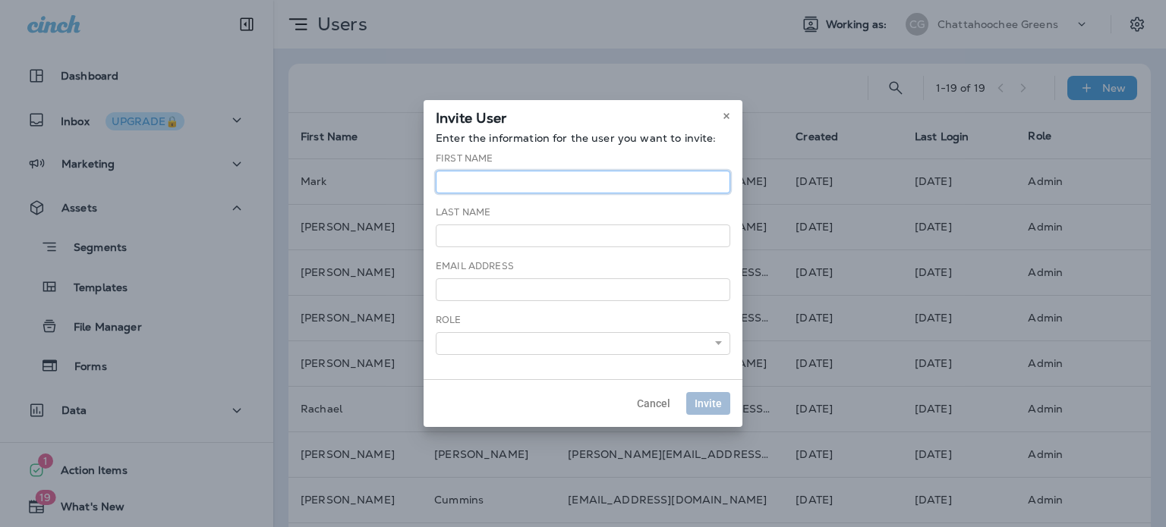
click at [578, 179] on input "text" at bounding box center [583, 182] width 294 height 23
type input "*******"
type input "********"
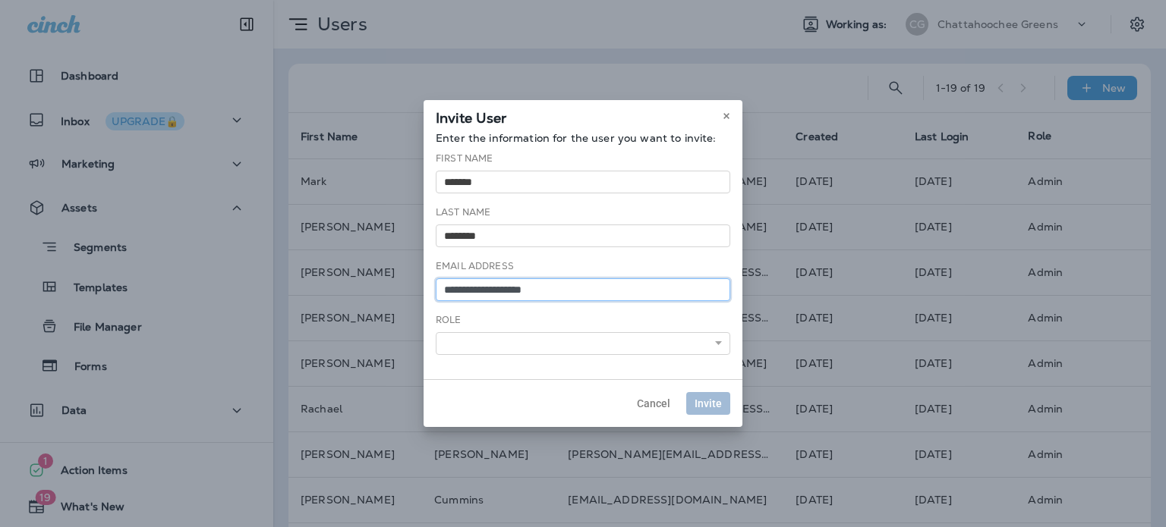
type input "**********"
click at [665, 345] on select "******** *****" at bounding box center [583, 343] width 294 height 23
select select "*"
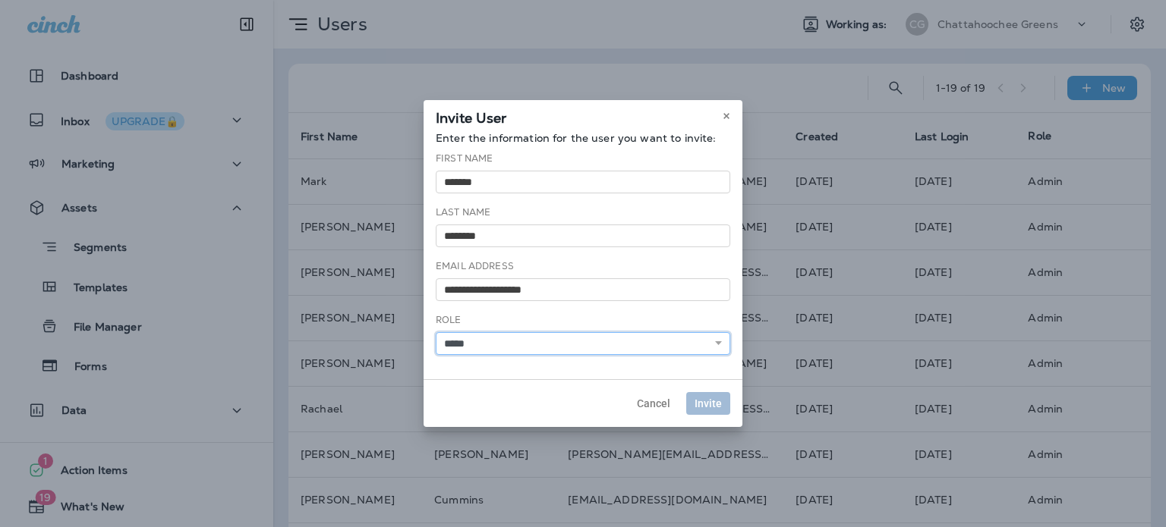
click at [436, 332] on select "******** *****" at bounding box center [583, 343] width 294 height 23
click at [711, 398] on span "Invite" at bounding box center [707, 403] width 27 height 11
select select
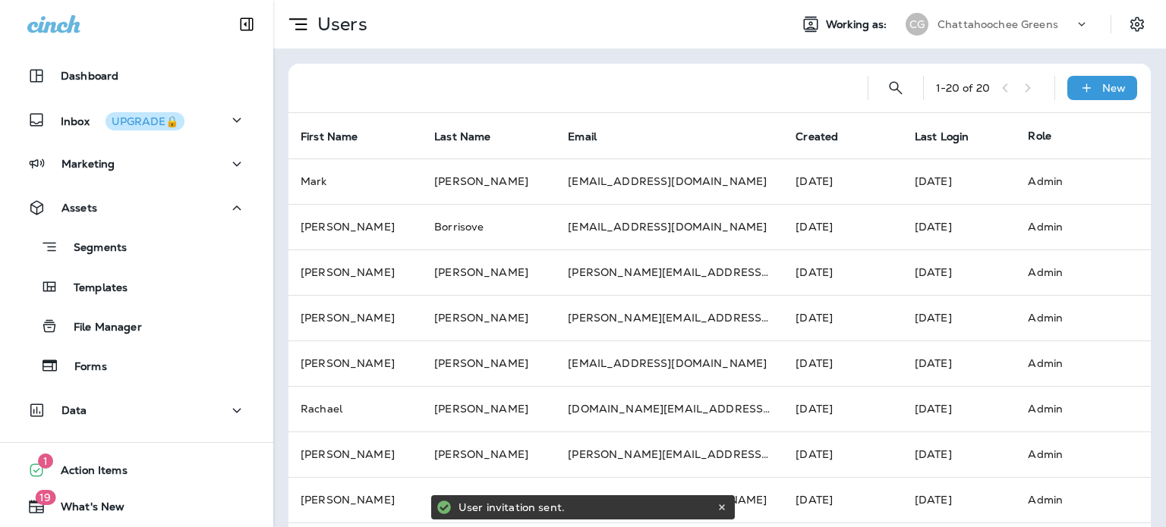
click at [555, 77] on div at bounding box center [578, 88] width 555 height 49
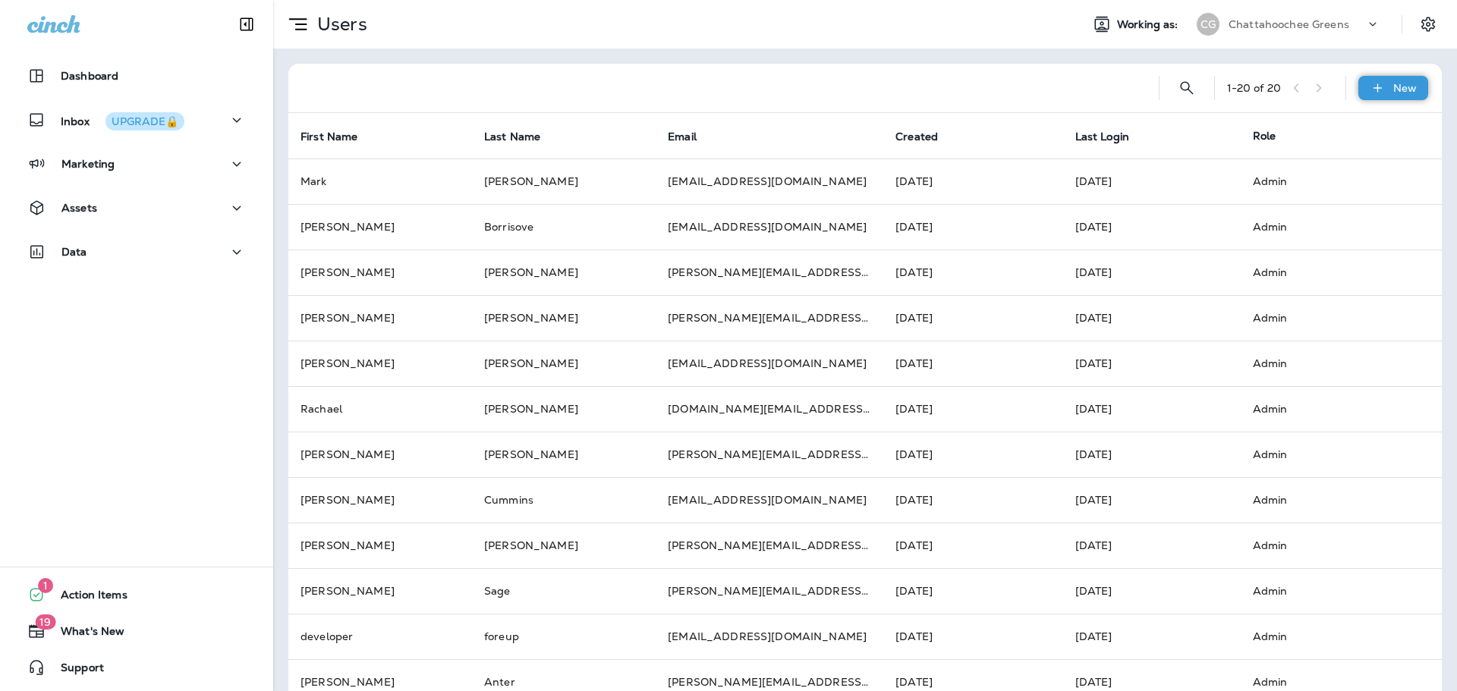
click at [1165, 96] on div "New" at bounding box center [1393, 88] width 70 height 24
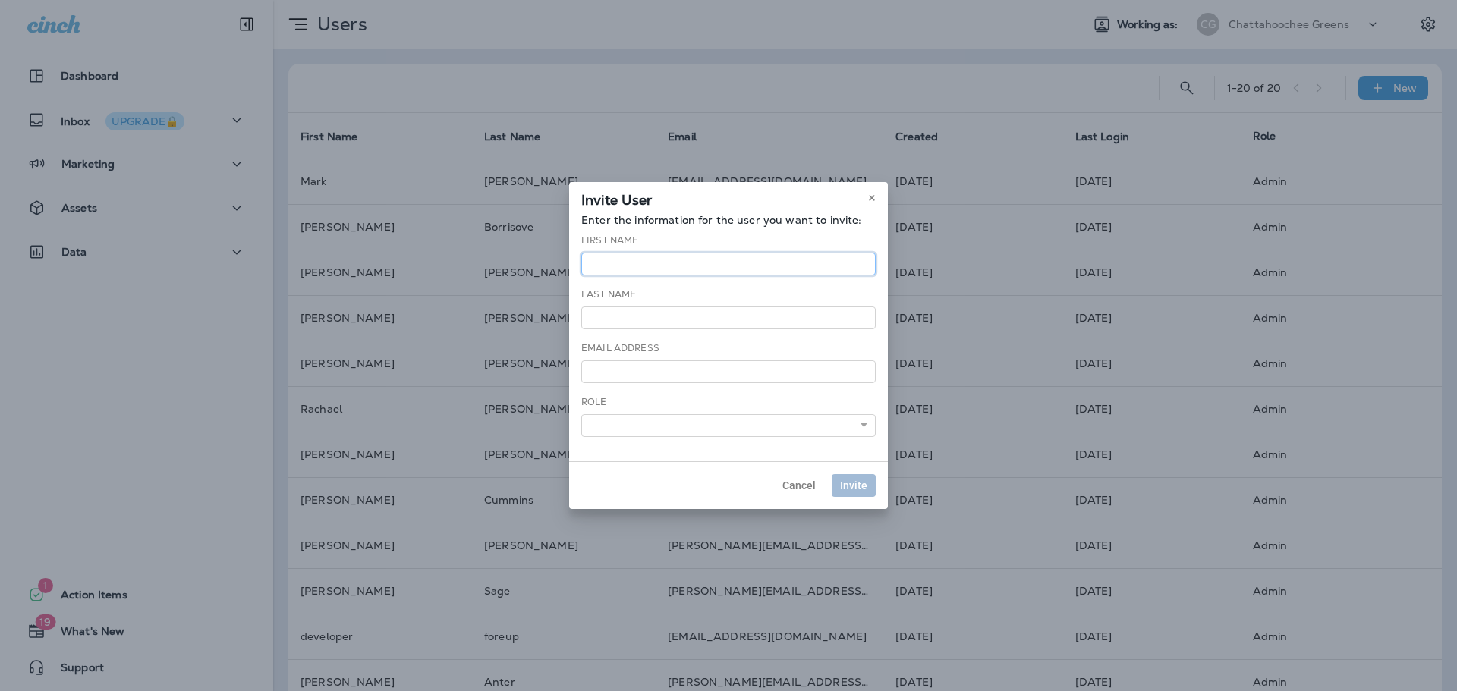
click at [594, 258] on input "text" at bounding box center [728, 264] width 294 height 23
type input "****"
type input "******"
type input "**********"
select select "*"
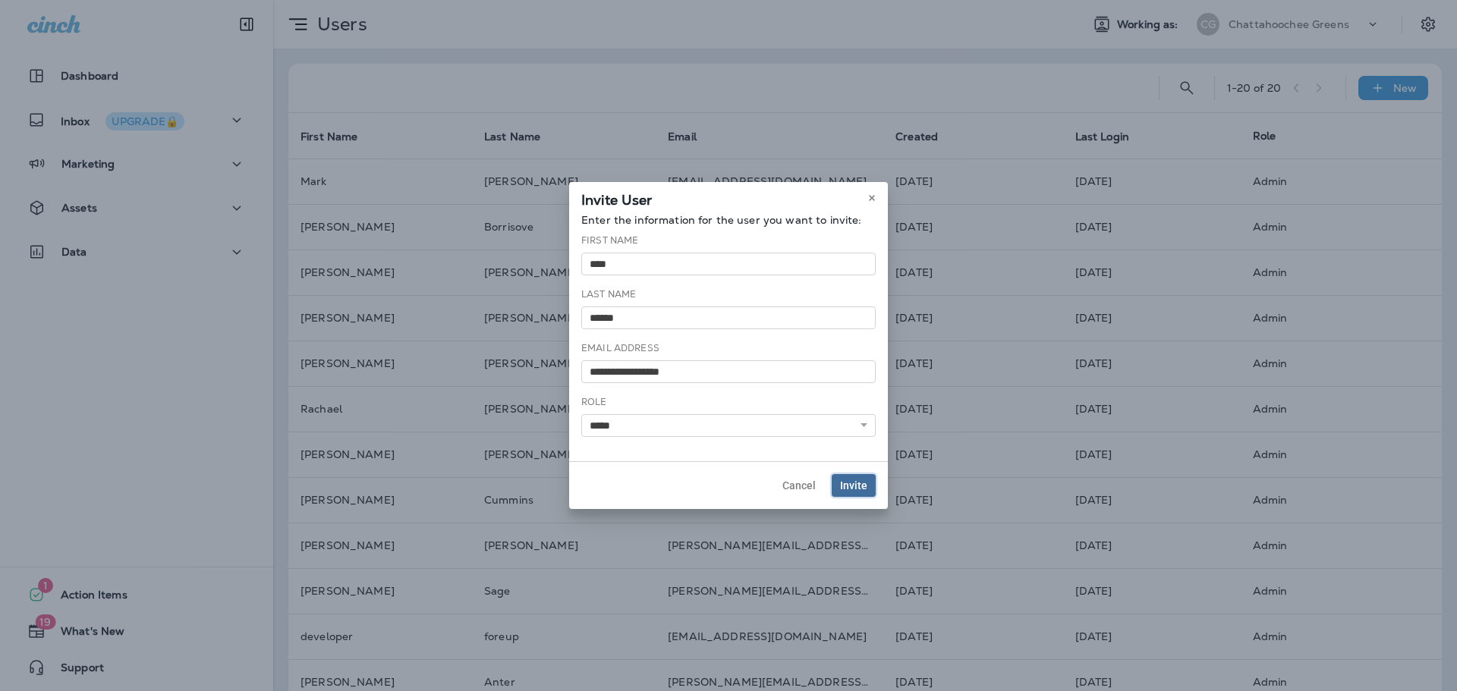
click at [855, 490] on span "Invite" at bounding box center [853, 485] width 27 height 11
select select
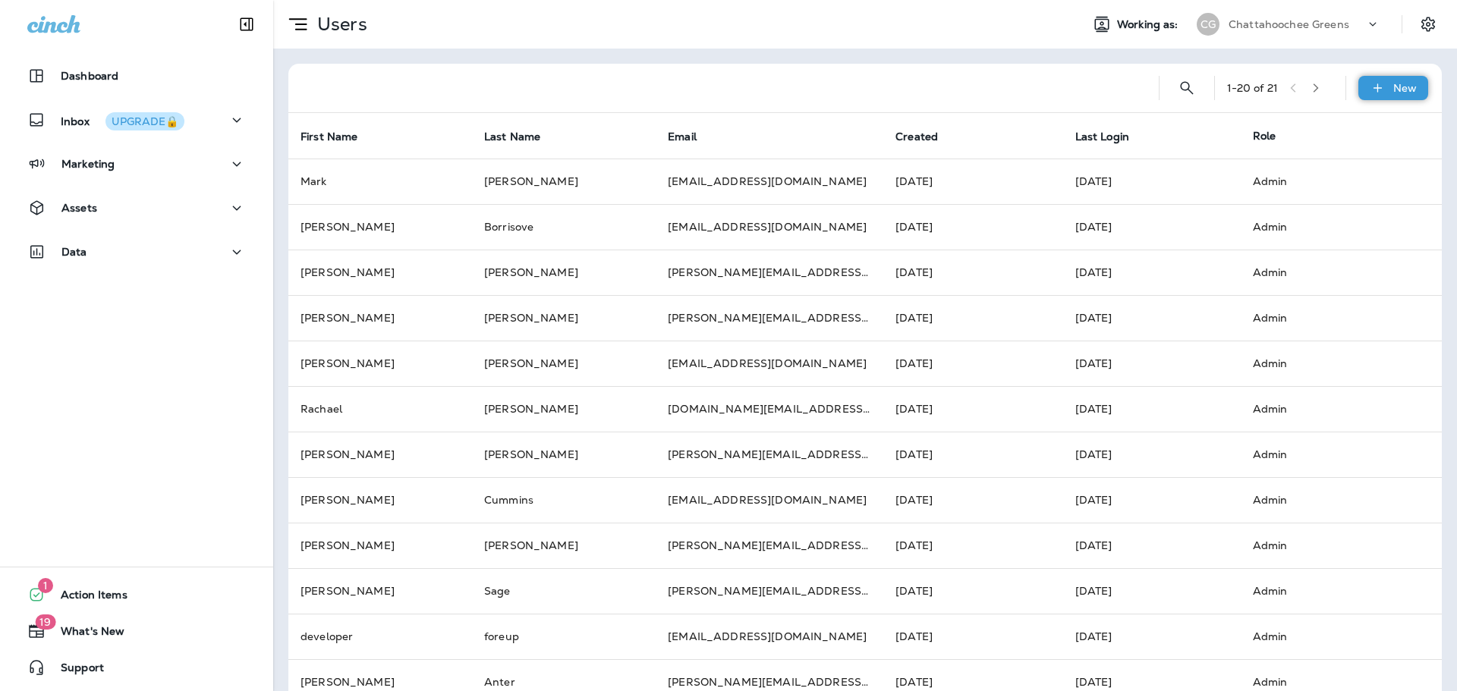
click at [1165, 80] on div "New" at bounding box center [1393, 88] width 70 height 24
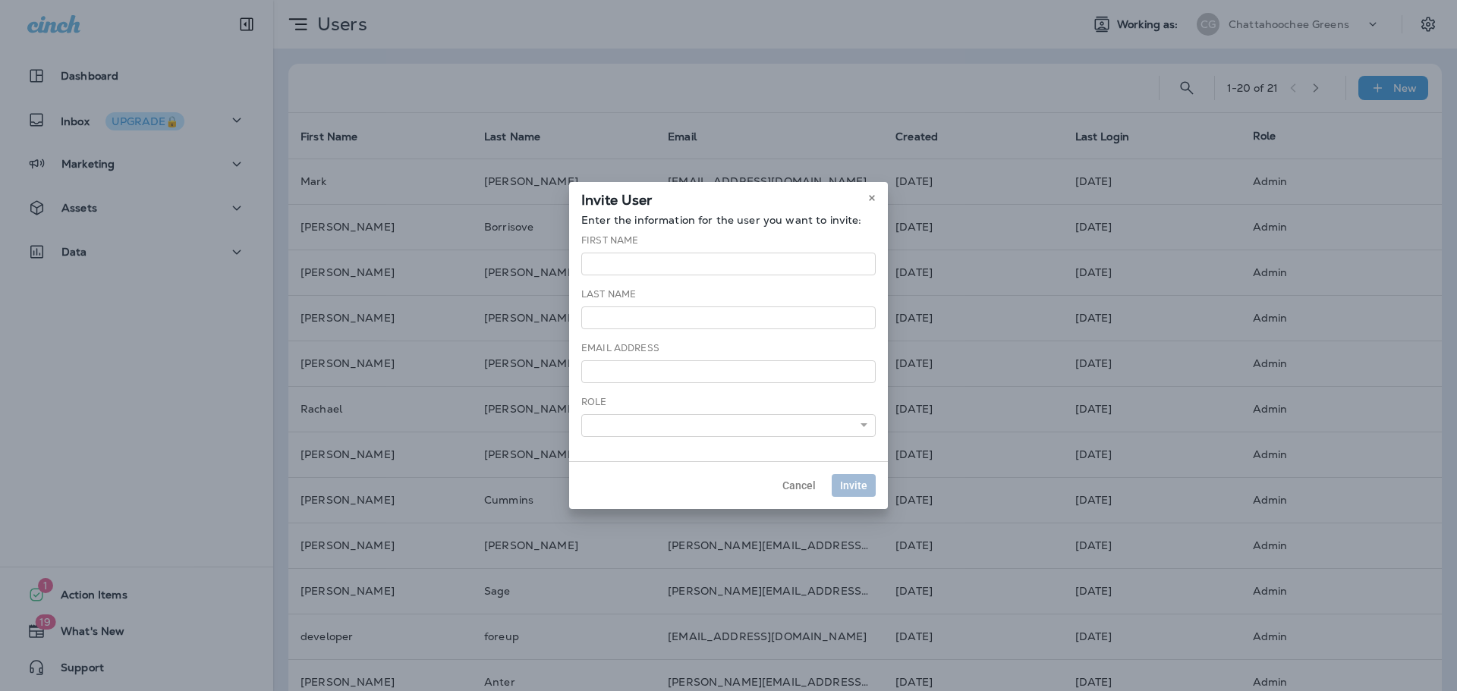
click at [640, 251] on div "First Name" at bounding box center [728, 255] width 294 height 42
click at [622, 259] on input "text" at bounding box center [728, 264] width 294 height 23
type input "*****"
type input "******"
click at [613, 367] on input "email" at bounding box center [728, 371] width 294 height 23
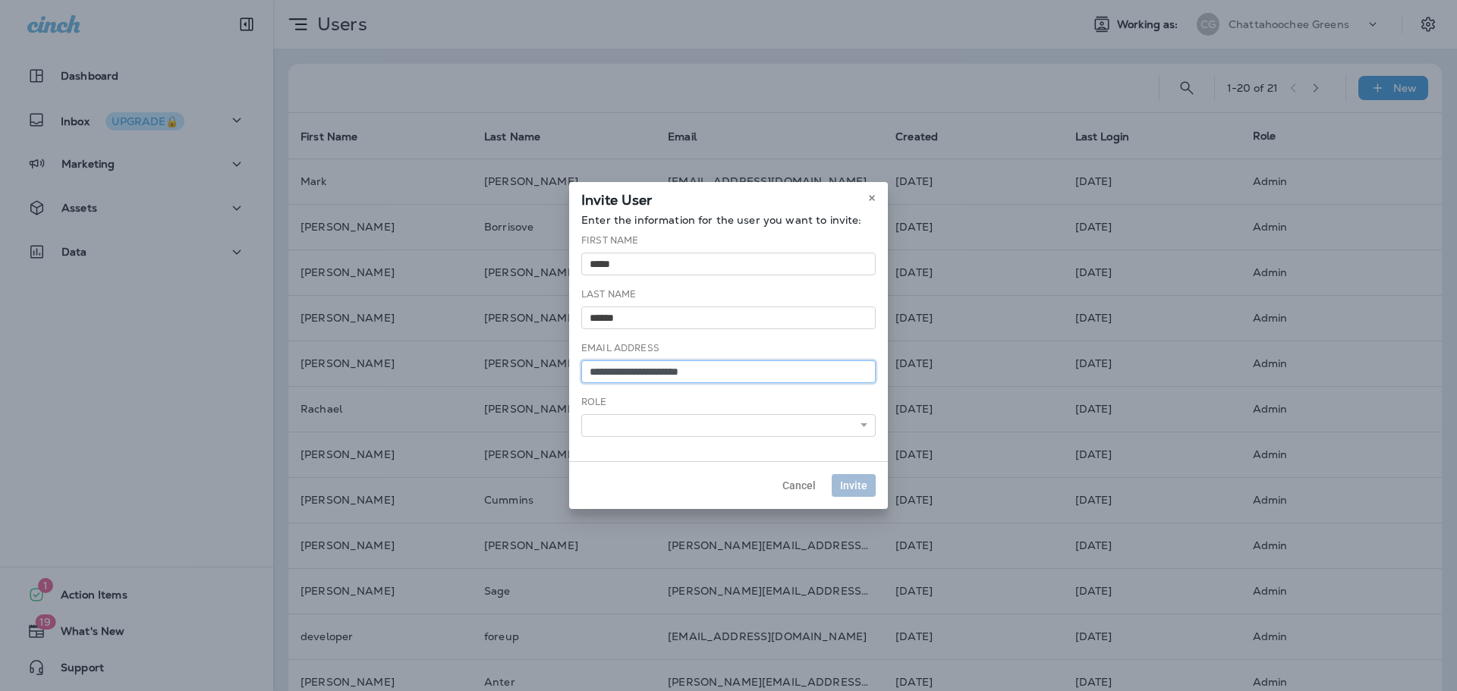
type input "**********"
select select "*"
click at [855, 478] on button "Invite" at bounding box center [854, 485] width 44 height 23
select select
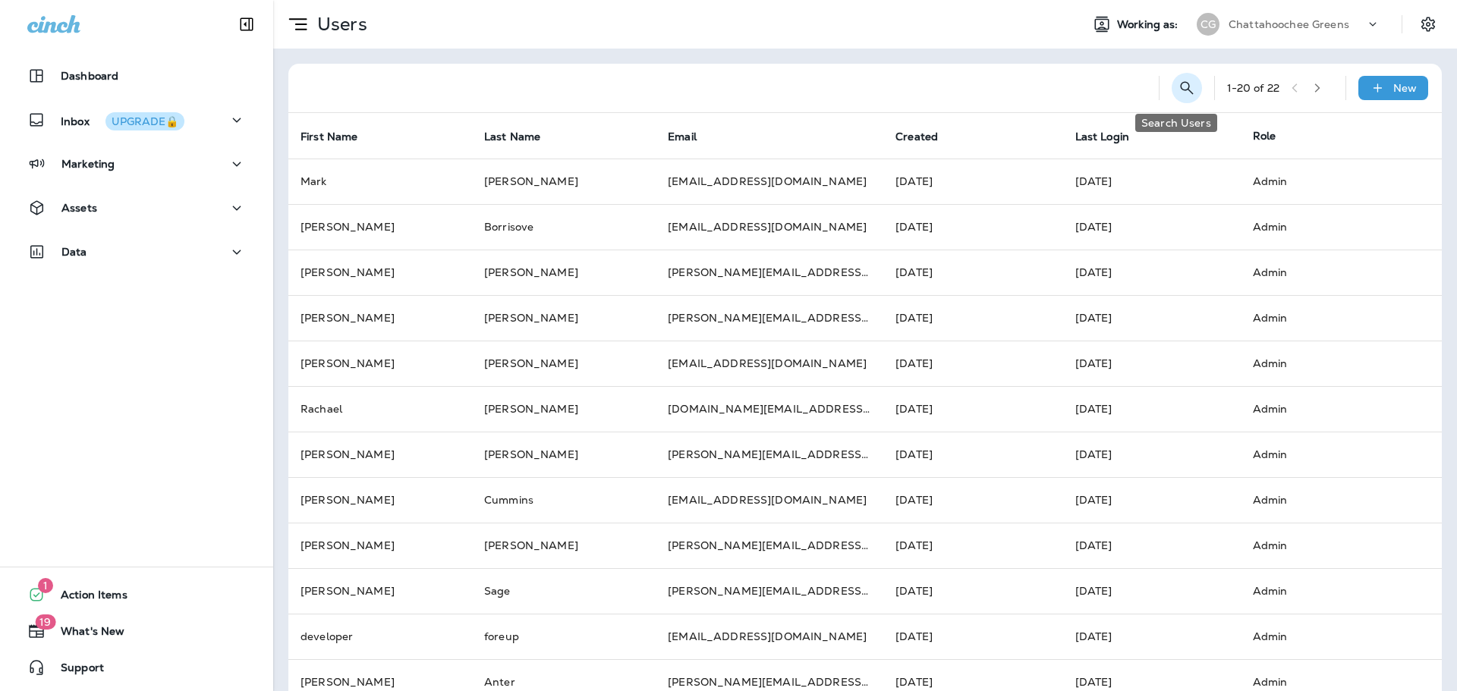
click at [1178, 83] on icon "Search Users" at bounding box center [1187, 88] width 18 height 18
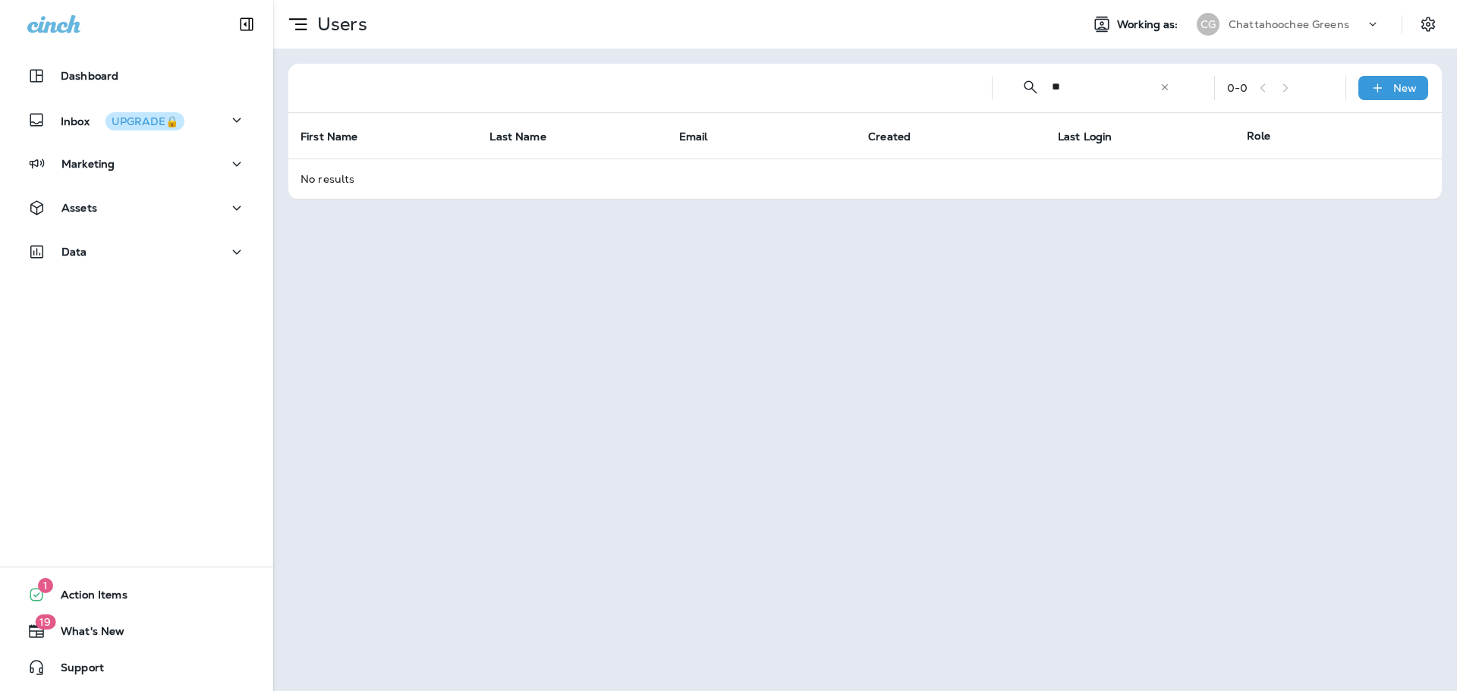
type input "*"
type input "*****"
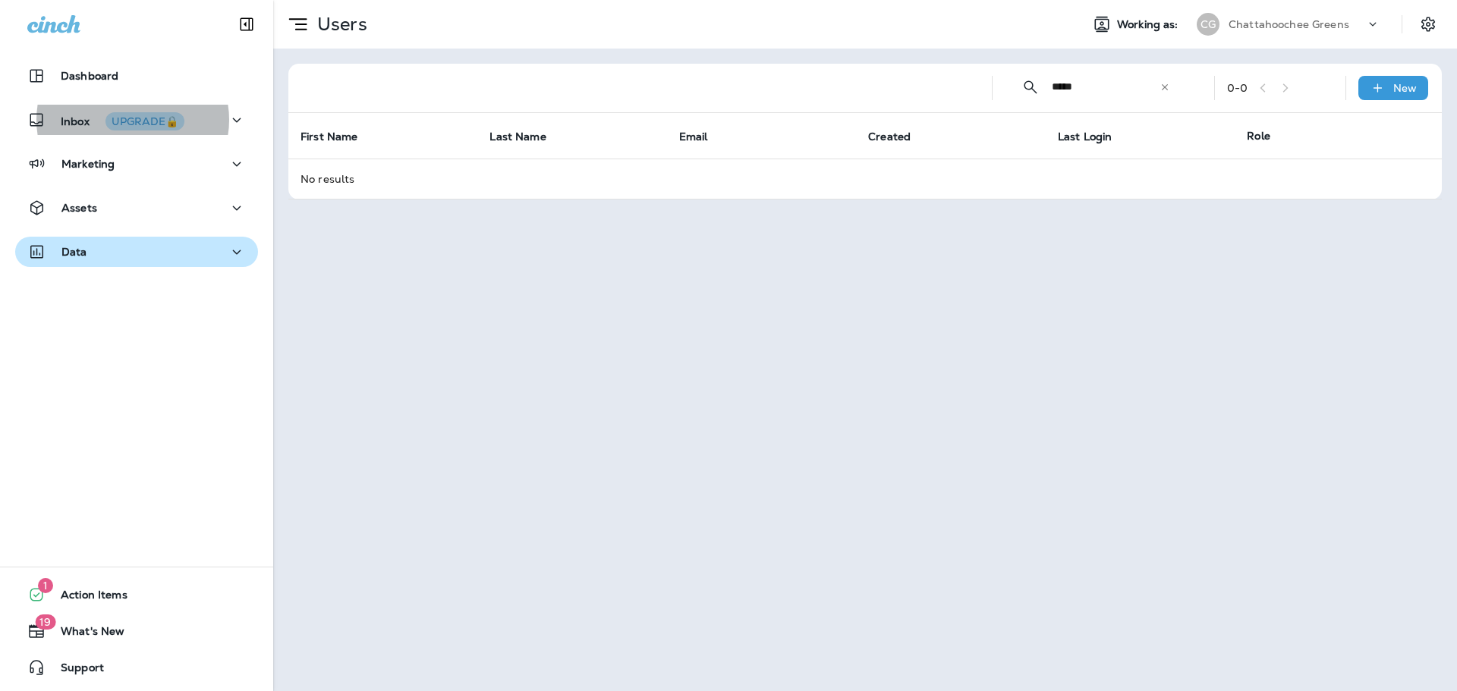
click at [155, 254] on div "Data" at bounding box center [136, 252] width 219 height 19
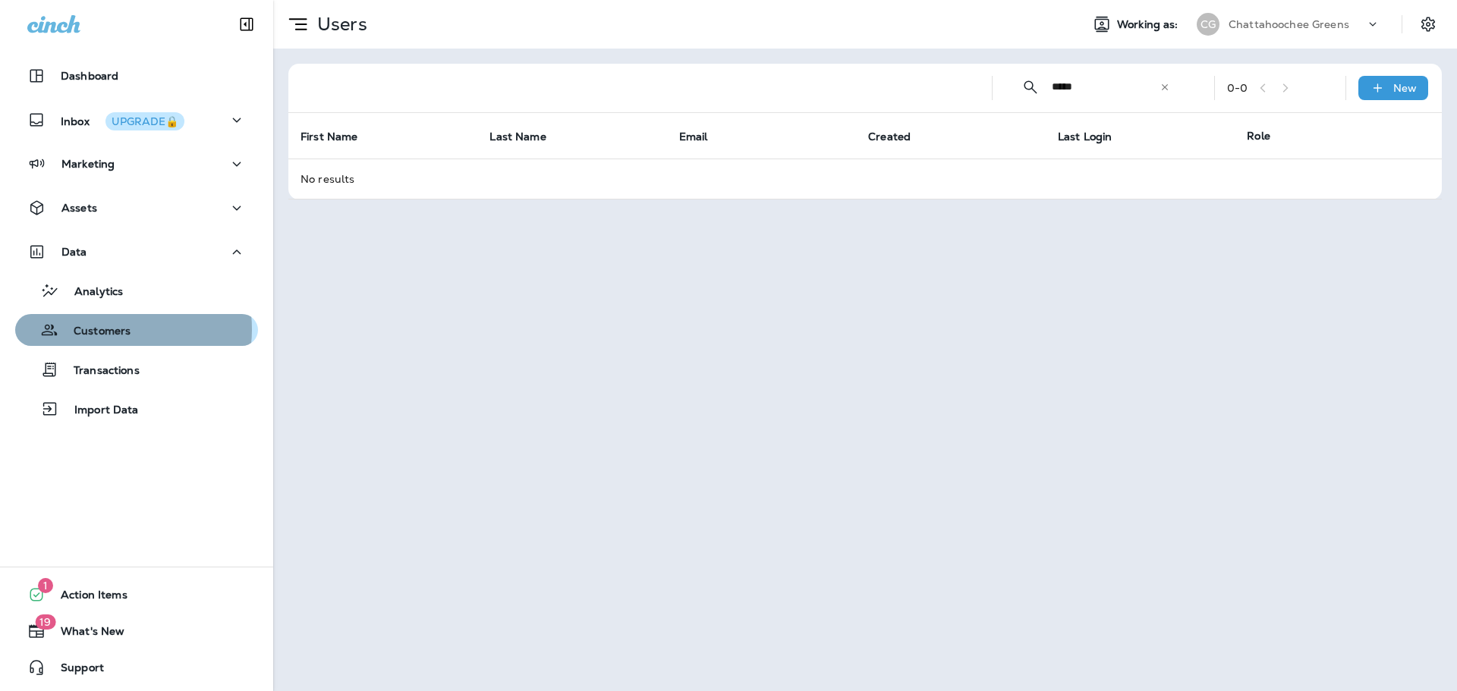
click at [107, 329] on p "Customers" at bounding box center [94, 332] width 72 height 14
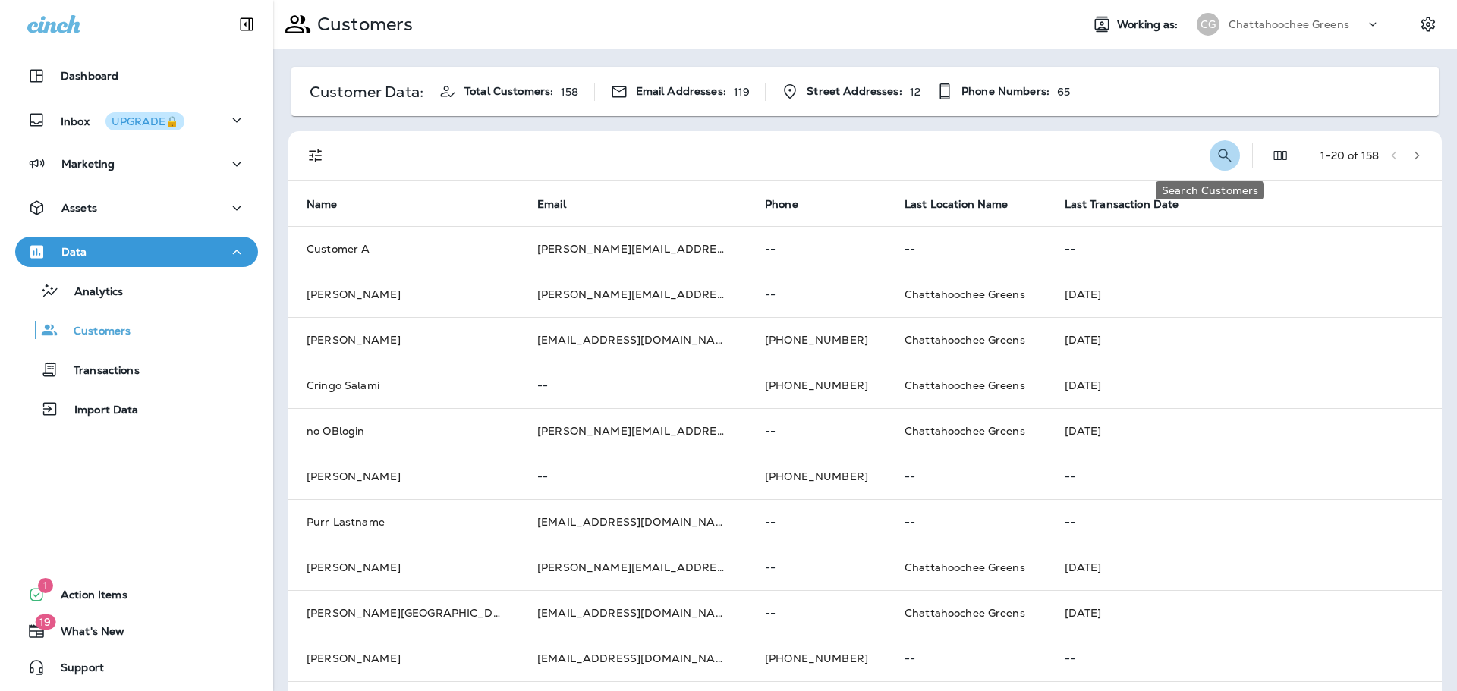
click at [1216, 147] on icon "Search Customers" at bounding box center [1225, 155] width 18 height 18
type input "*****"
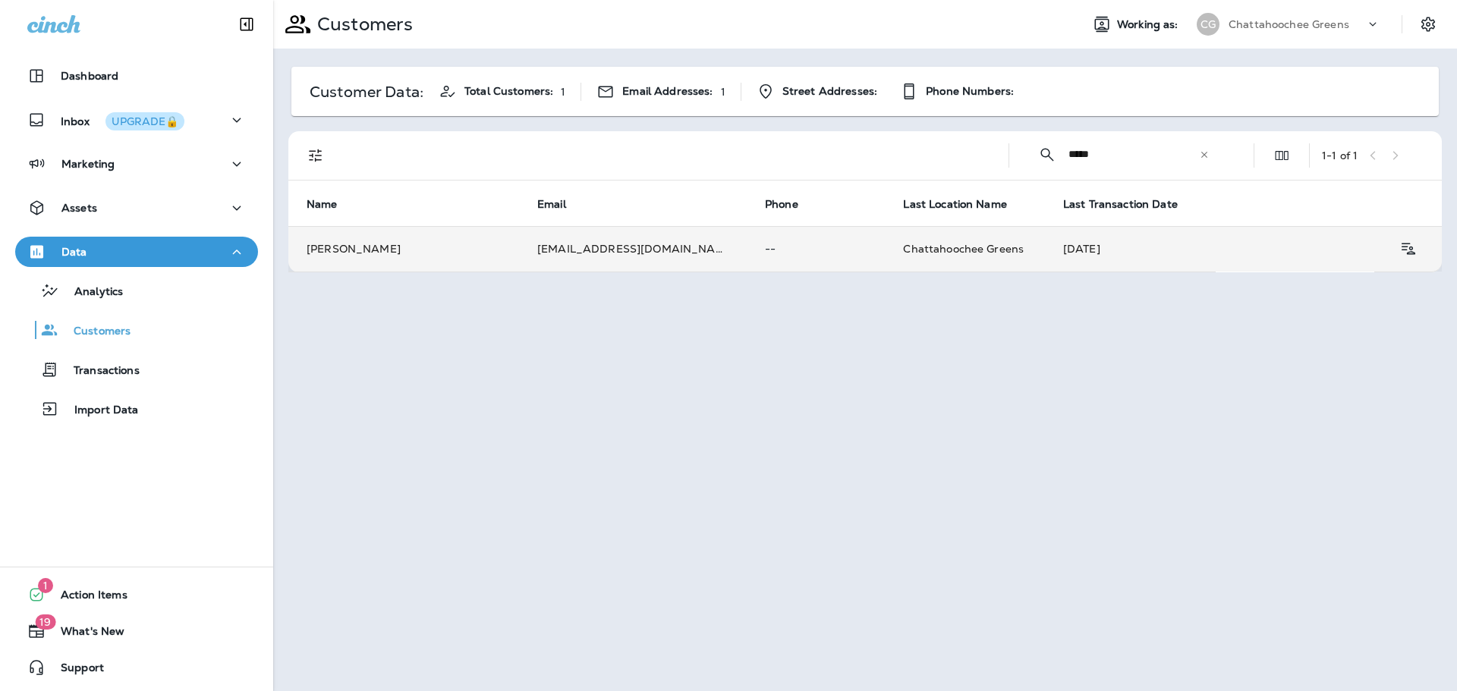
click at [765, 254] on p "--" at bounding box center [816, 249] width 102 height 12
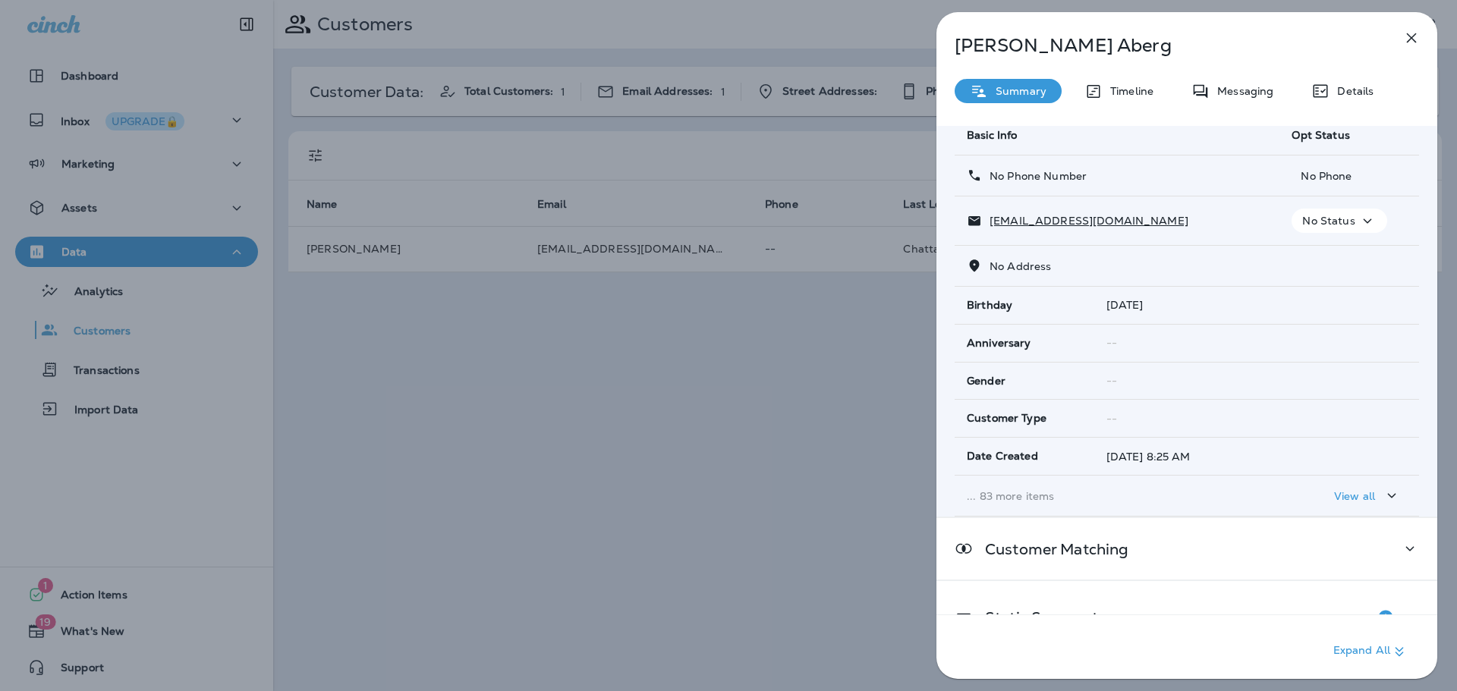
scroll to position [162, 0]
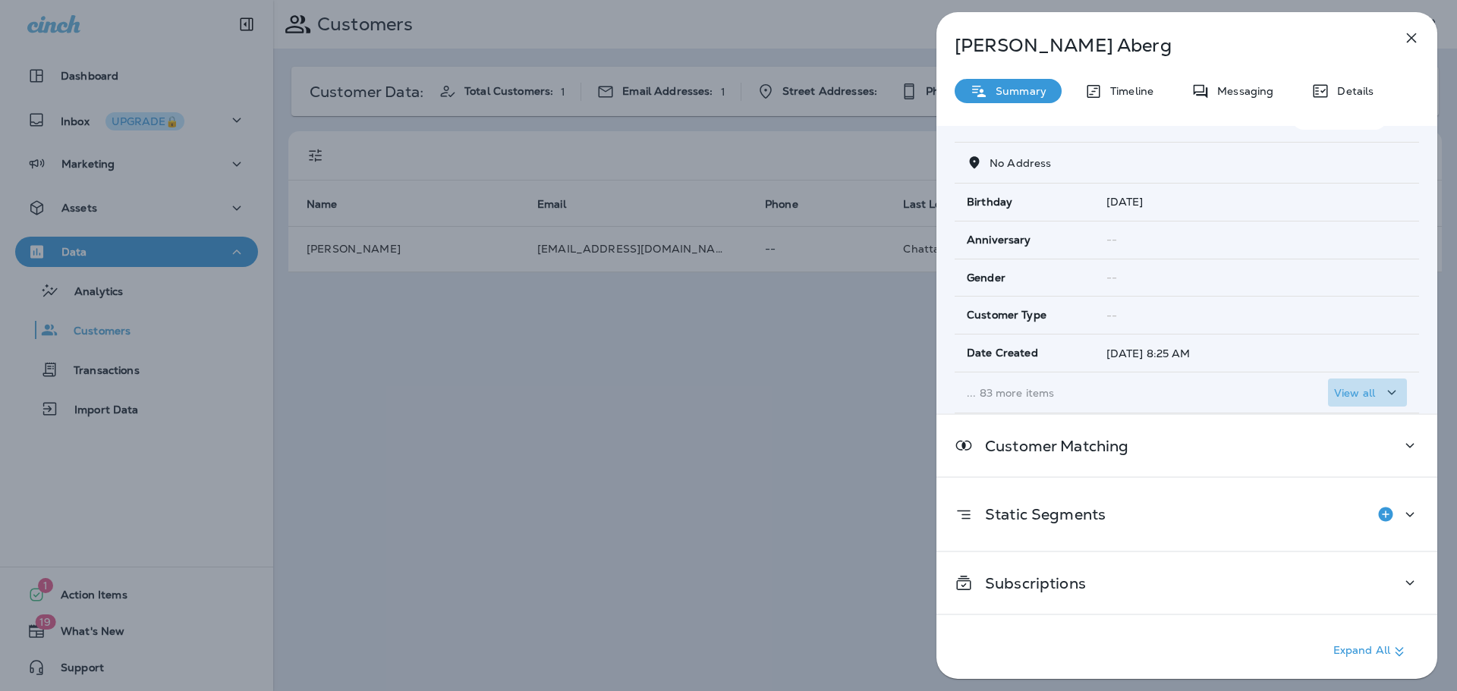
click at [1345, 389] on p "View all" at bounding box center [1354, 393] width 41 height 12
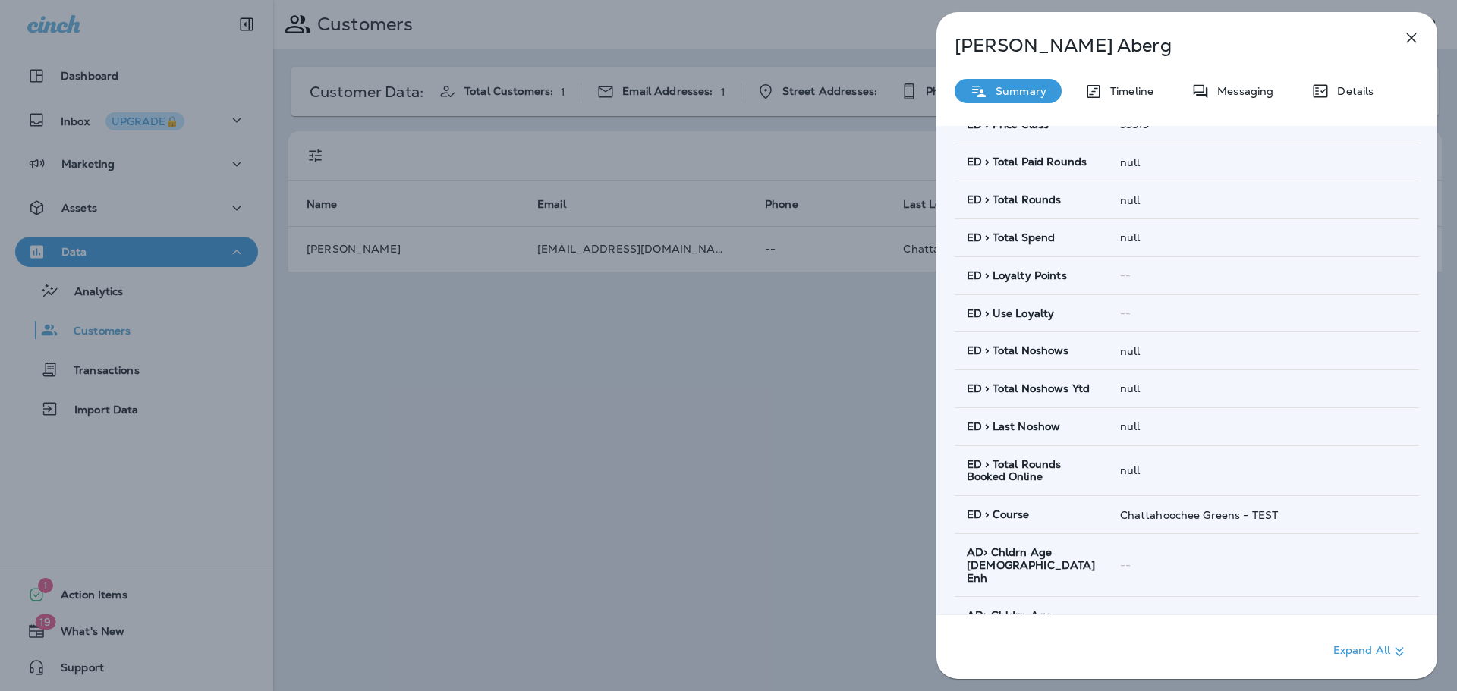
scroll to position [1301, 0]
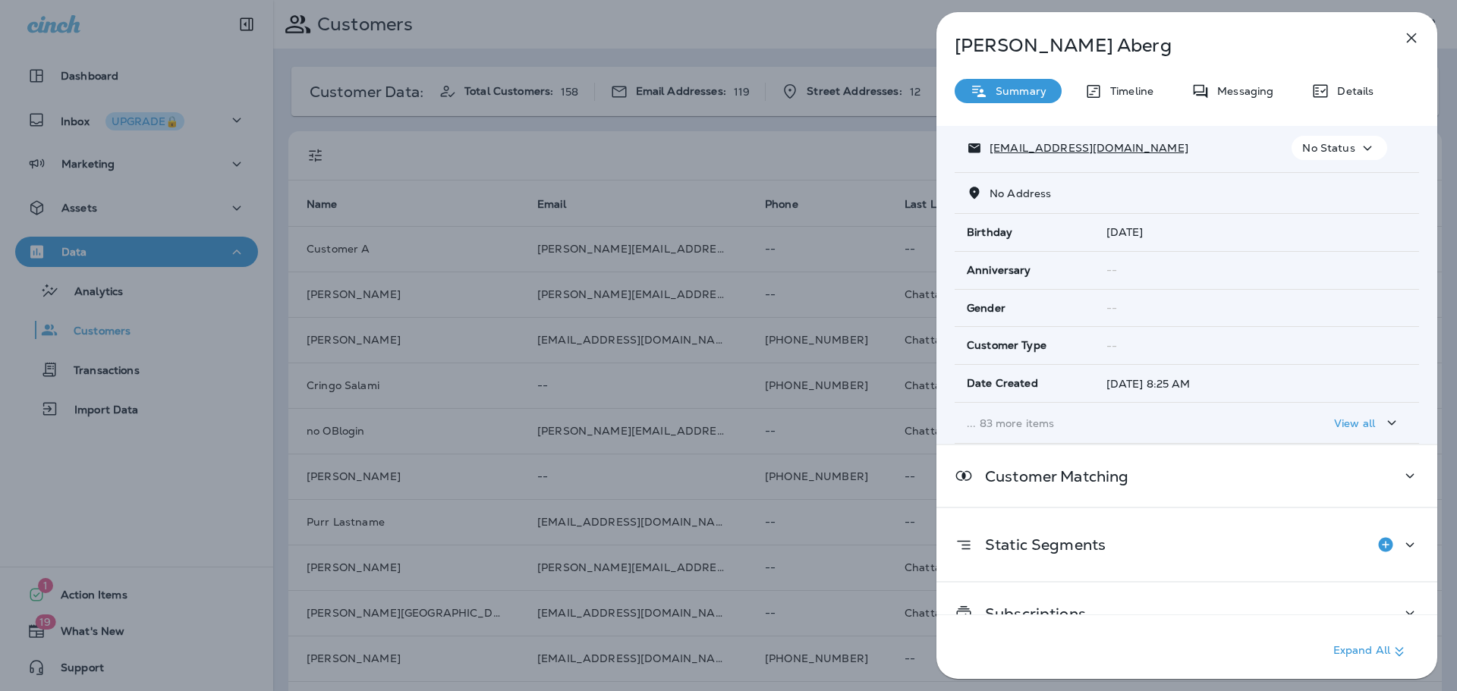
scroll to position [162, 0]
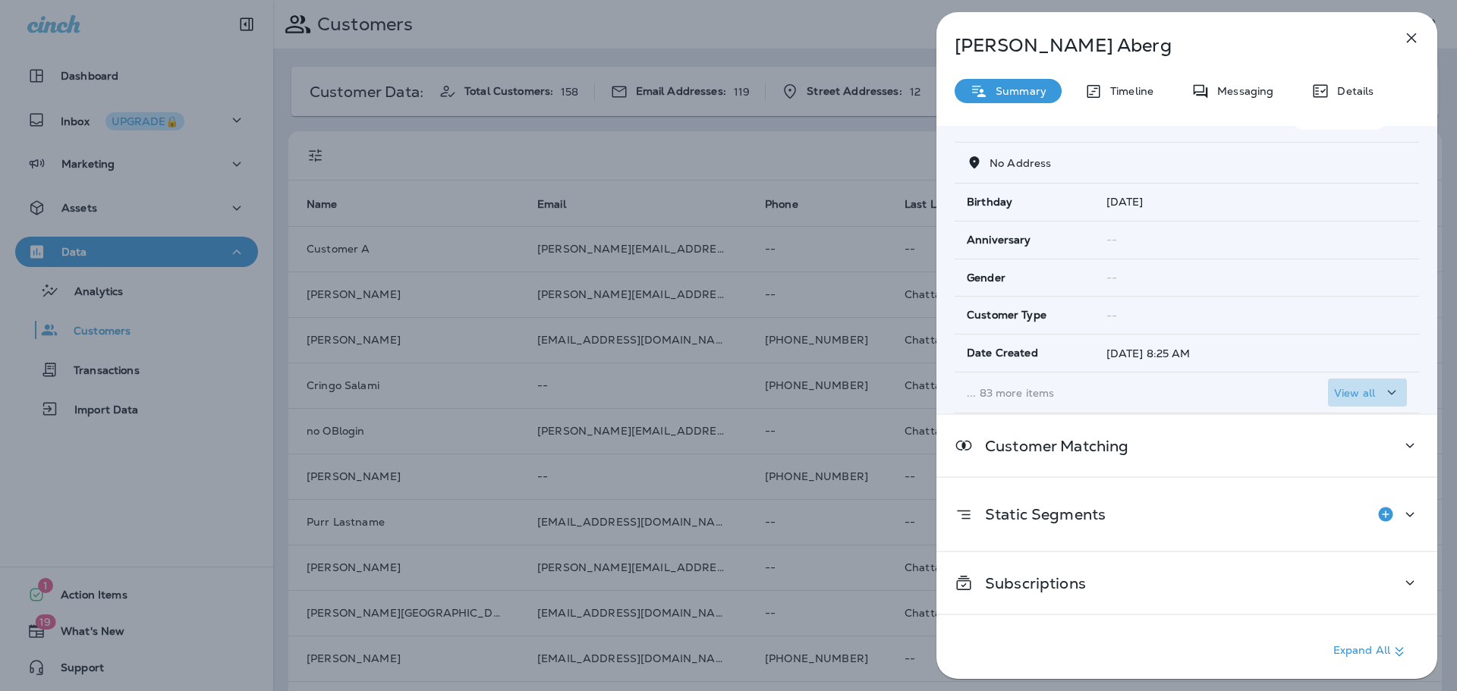
click at [1334, 394] on p "View all" at bounding box center [1354, 393] width 41 height 12
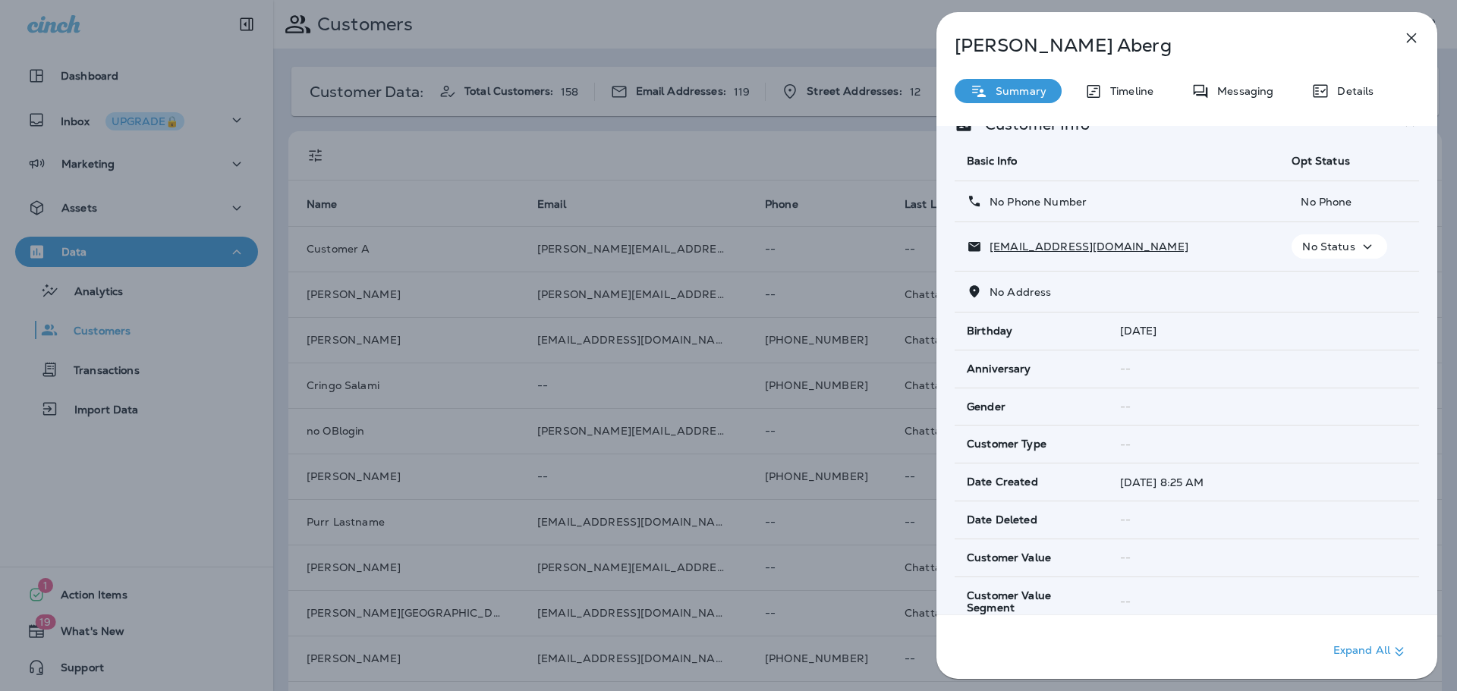
scroll to position [0, 0]
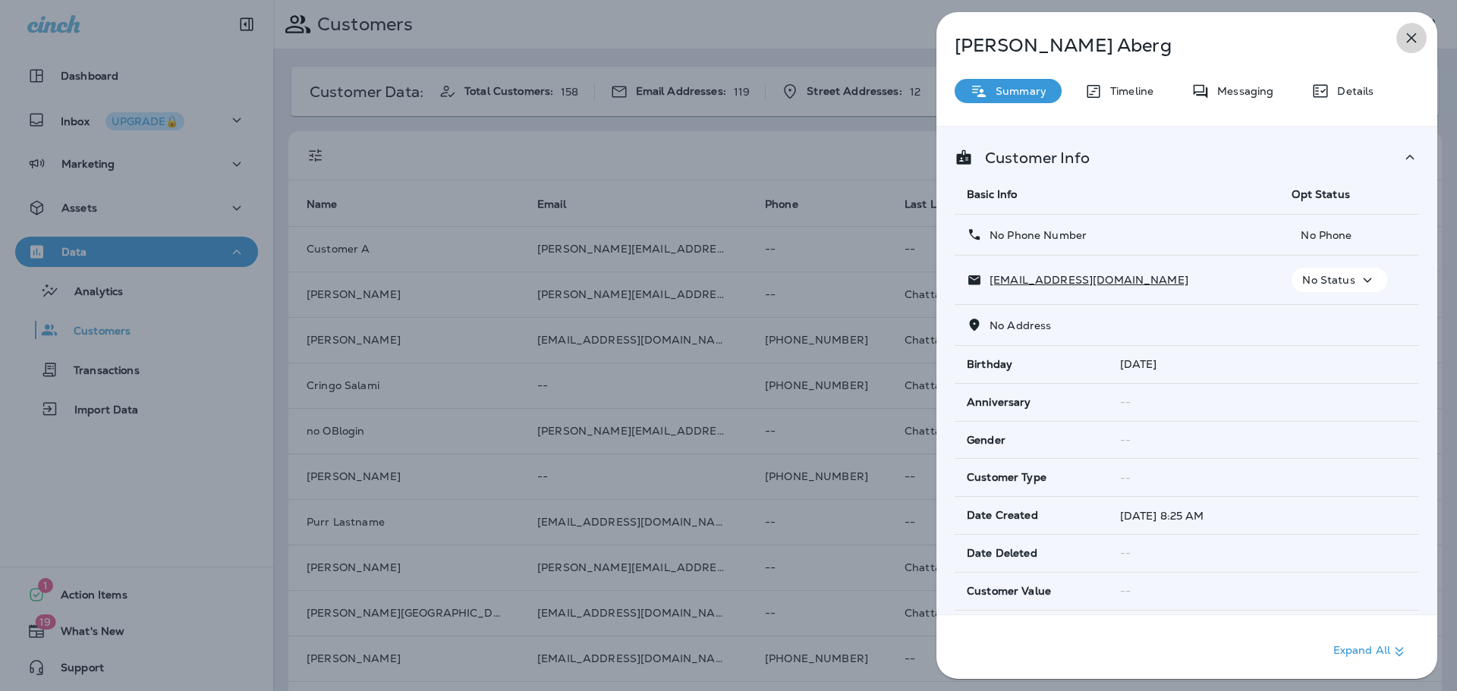
click at [1414, 36] on icon "button" at bounding box center [1412, 38] width 10 height 10
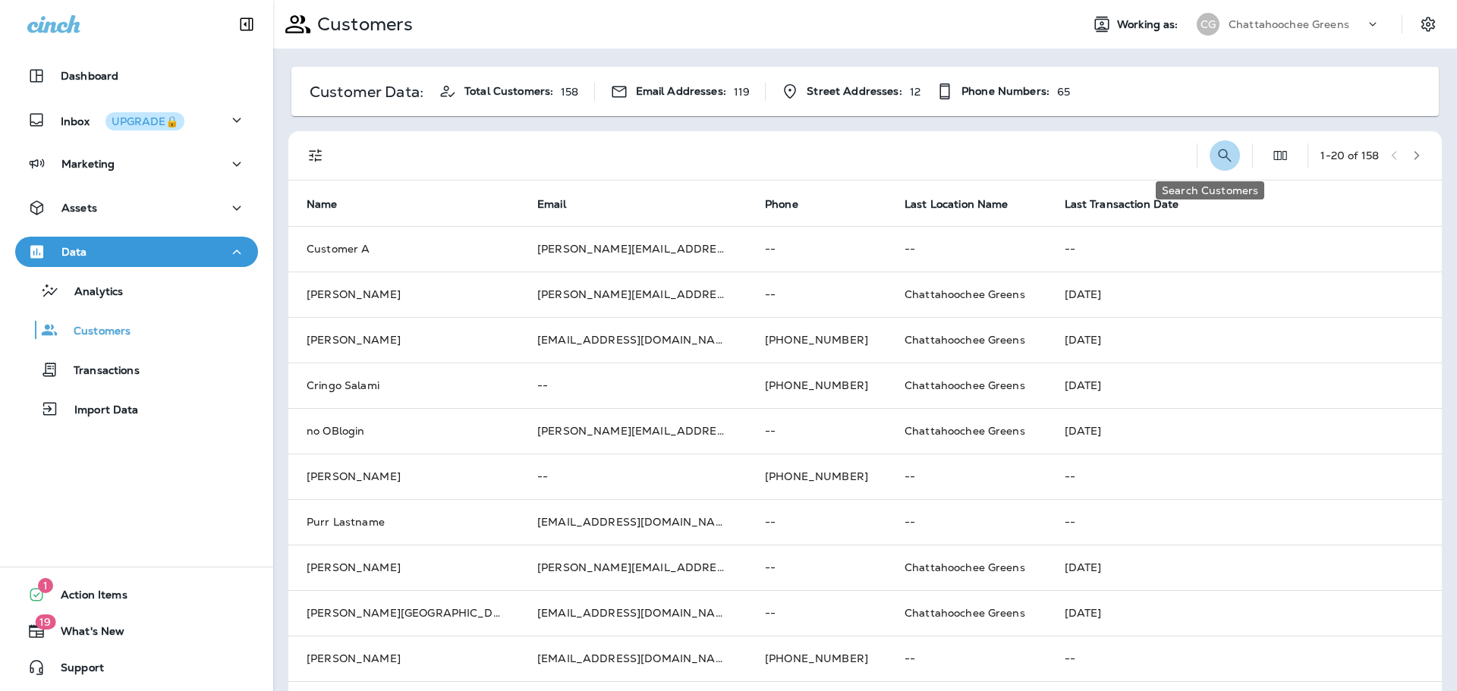
click at [1216, 151] on icon "Search Customers" at bounding box center [1225, 155] width 18 height 18
type input "*****"
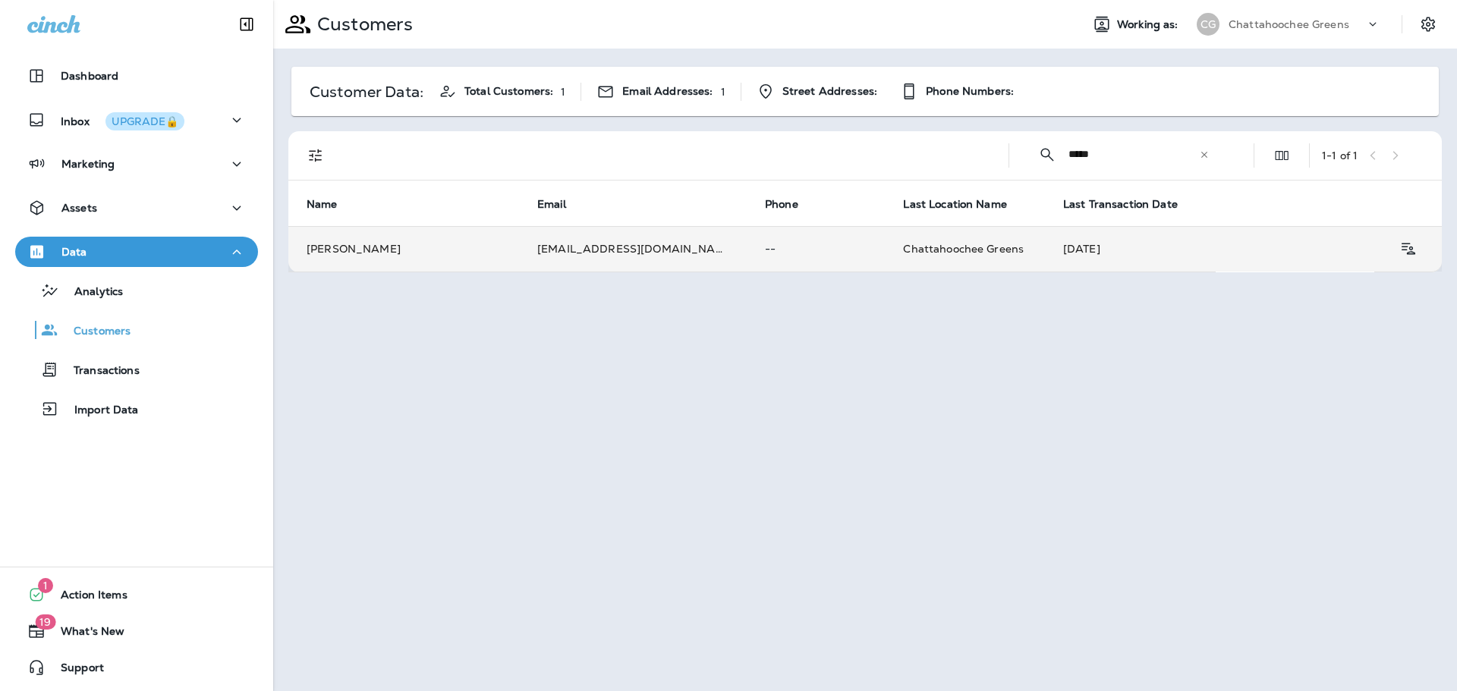
click at [755, 241] on td "--" at bounding box center [816, 249] width 138 height 46
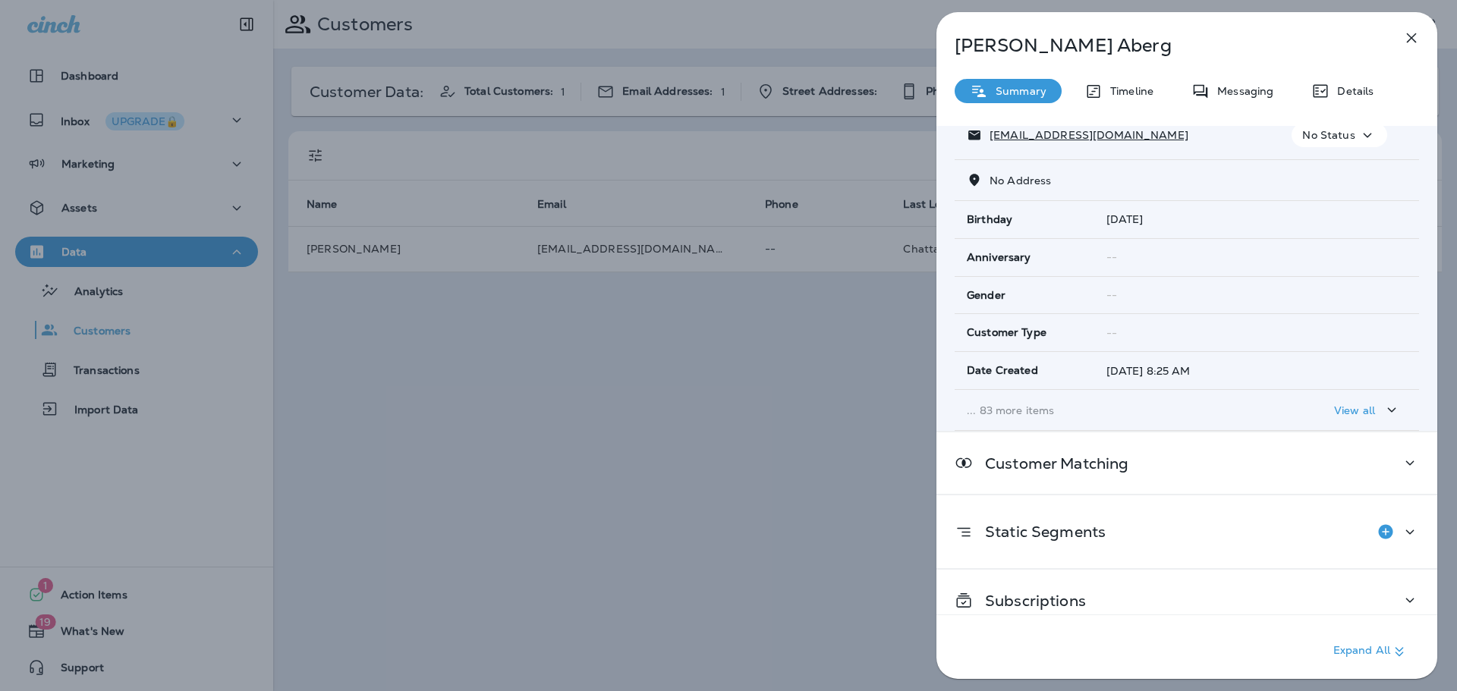
scroll to position [162, 0]
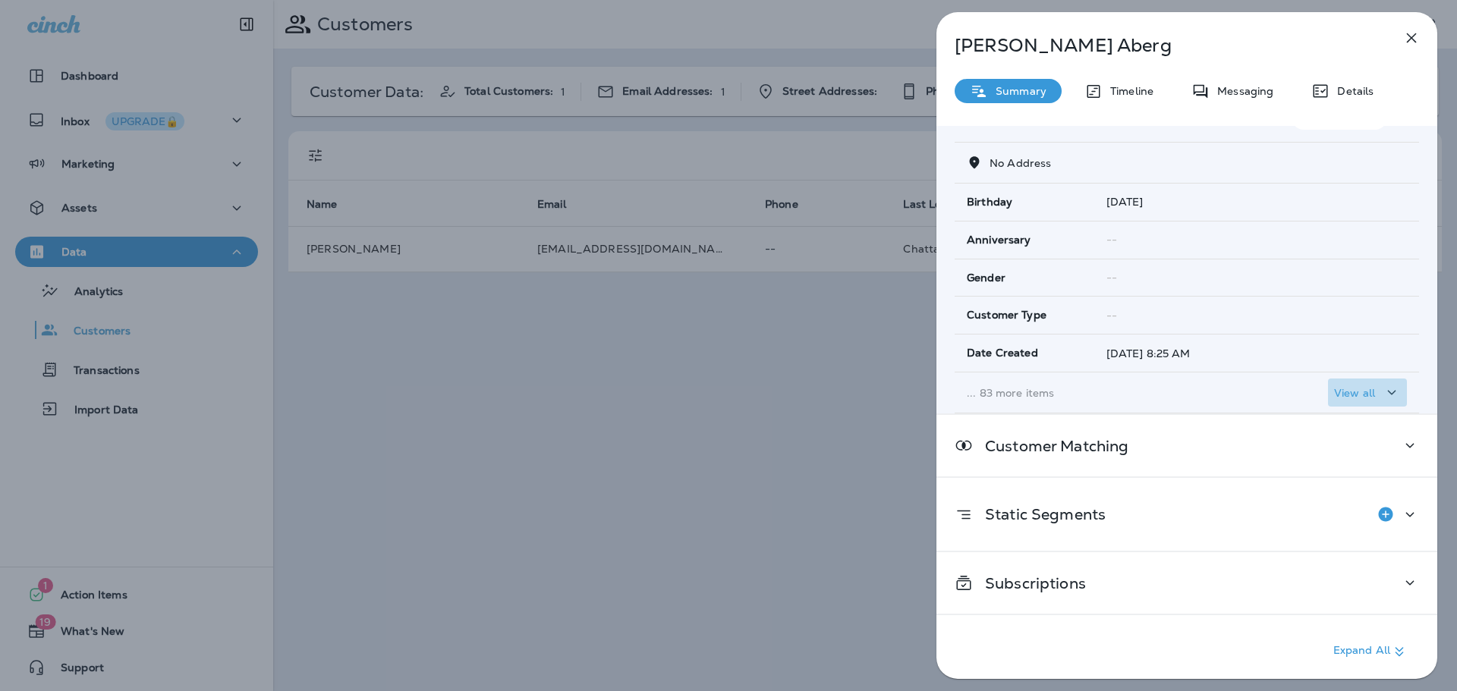
click at [1346, 391] on p "View all" at bounding box center [1354, 393] width 41 height 12
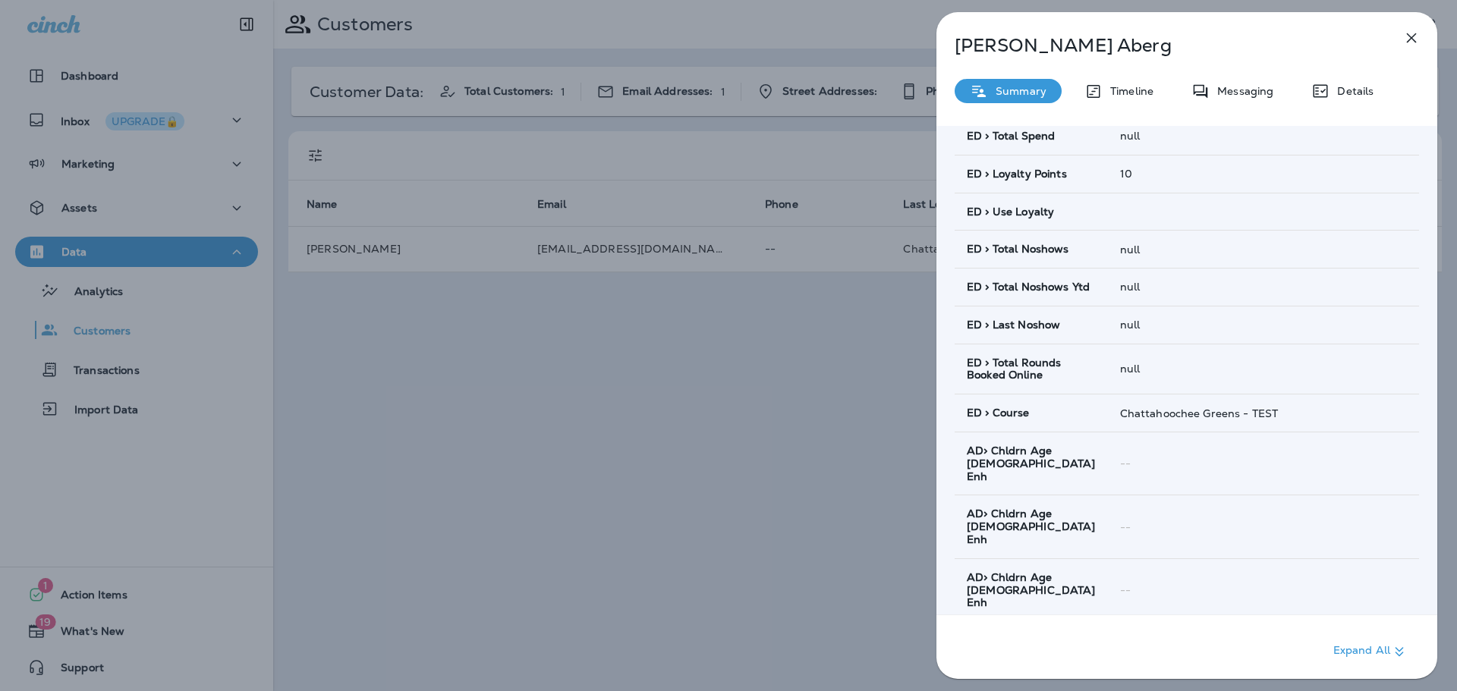
scroll to position [1377, 0]
click at [1408, 39] on icon "button" at bounding box center [1411, 38] width 18 height 18
